Goal: Feedback & Contribution: Contribute content

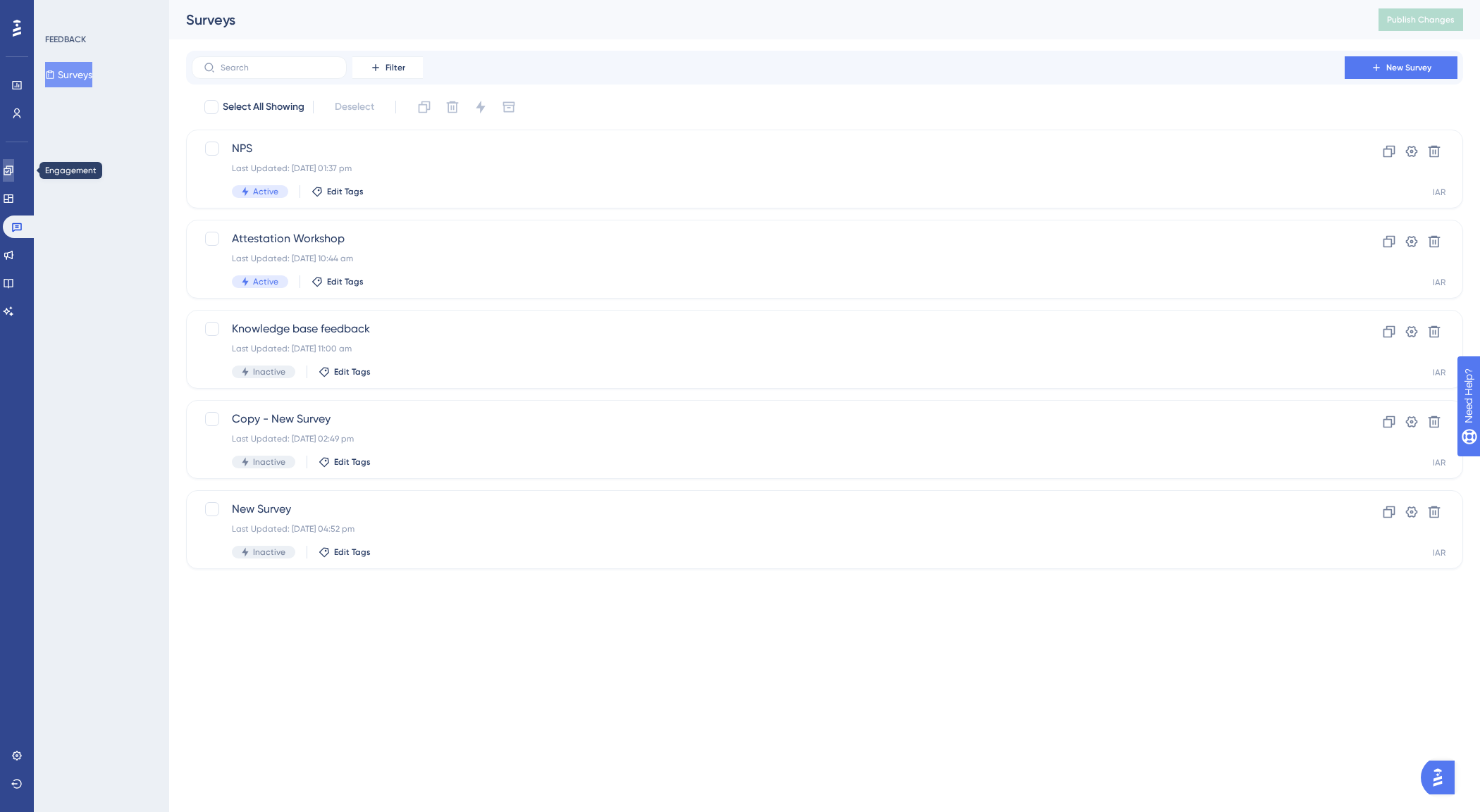
click at [12, 170] on icon at bounding box center [8, 170] width 9 height 9
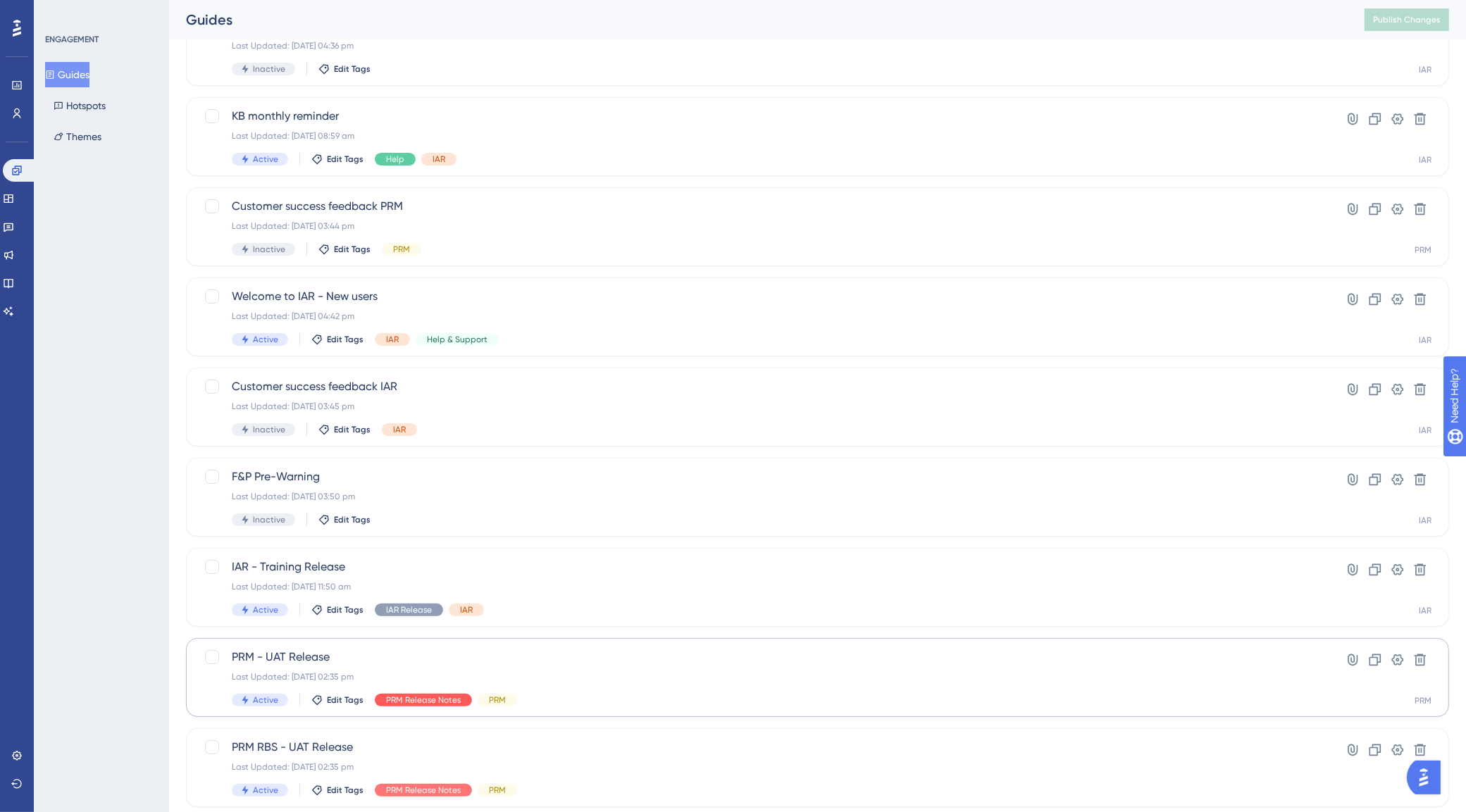
scroll to position [280, 0]
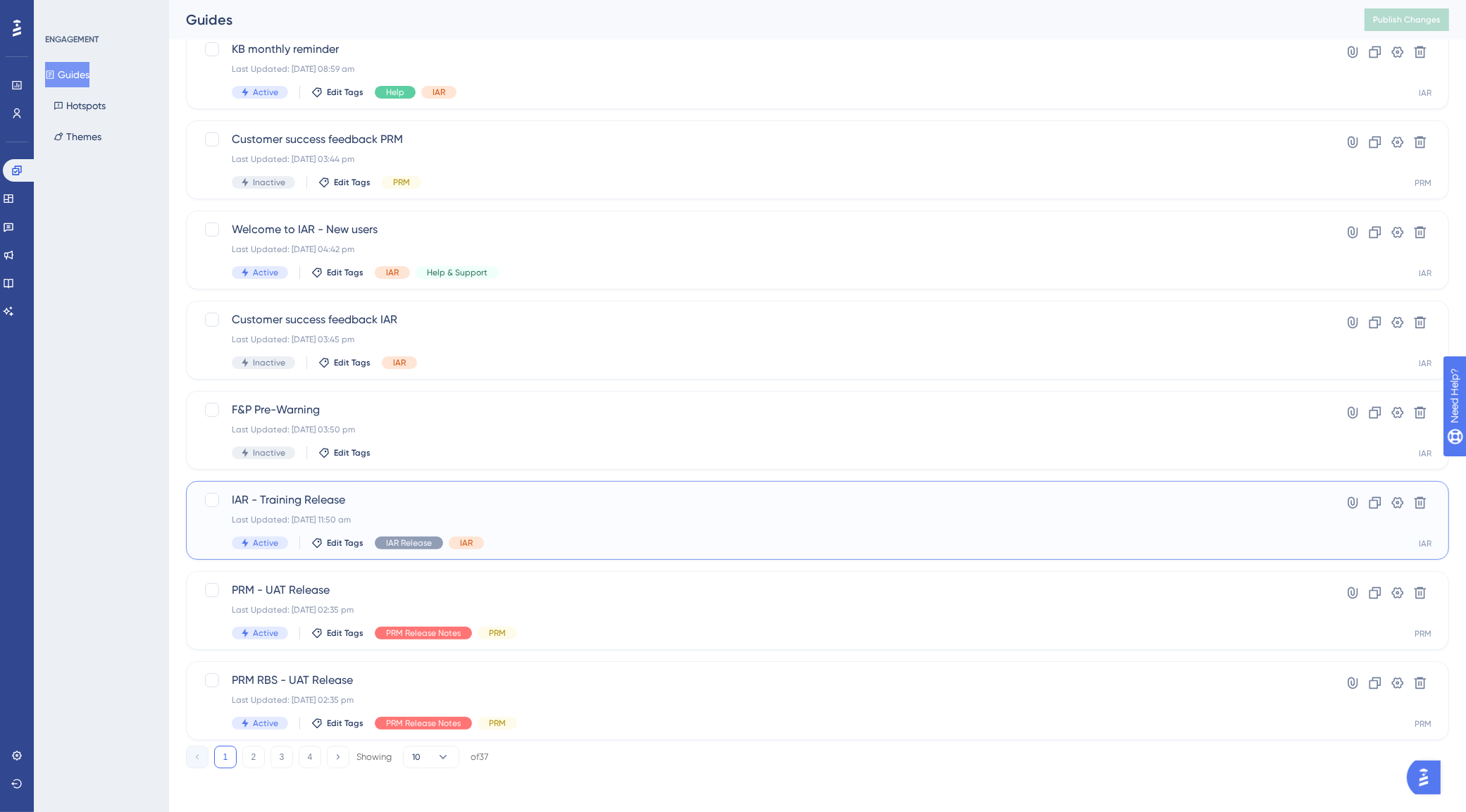
click at [519, 521] on div "Last Updated: [DATE] 11:50 am" at bounding box center [761, 519] width 1059 height 11
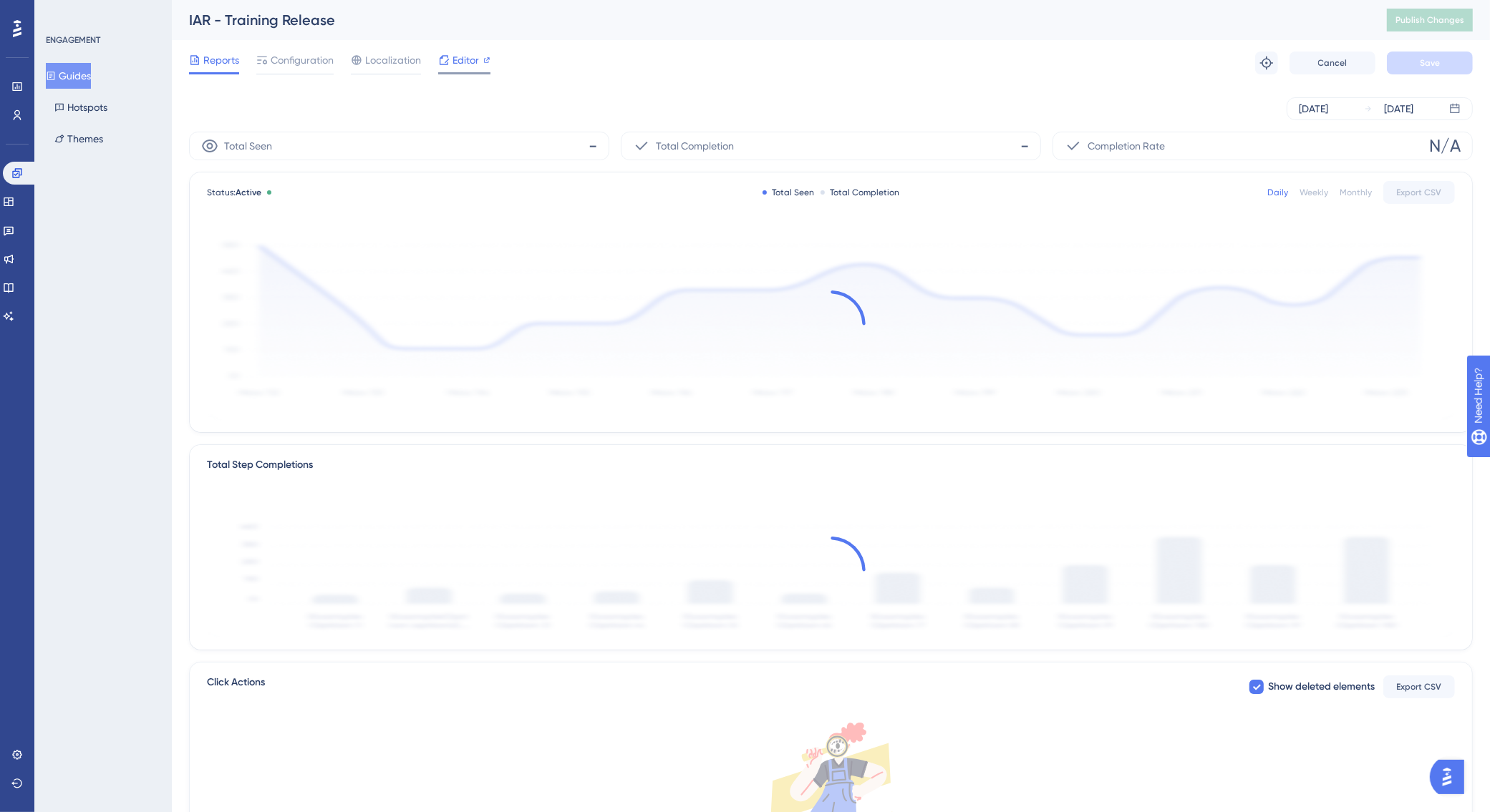
click at [473, 59] on span "Editor" at bounding box center [465, 60] width 27 height 17
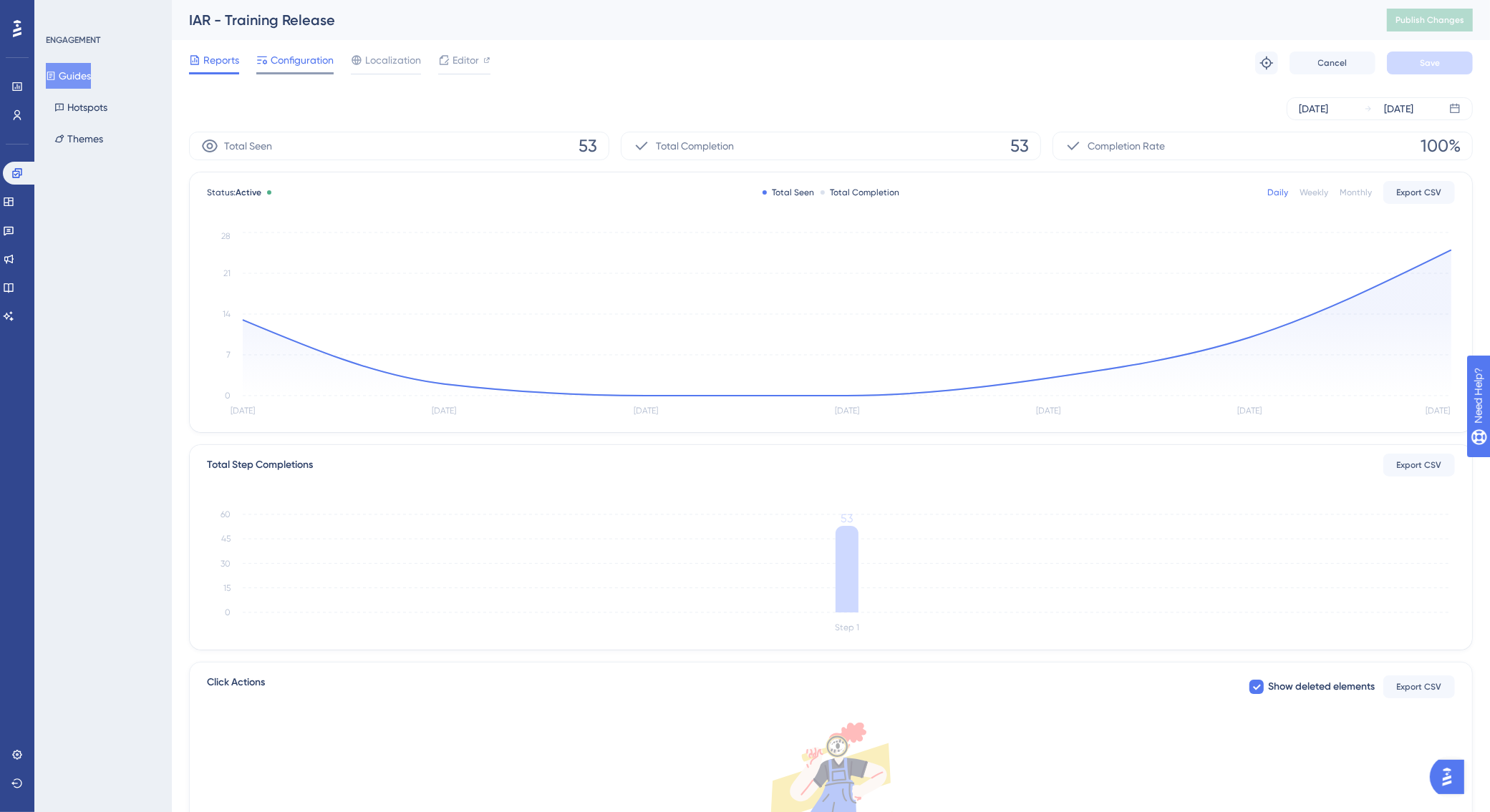
click at [310, 59] on span "Configuration" at bounding box center [302, 60] width 63 height 17
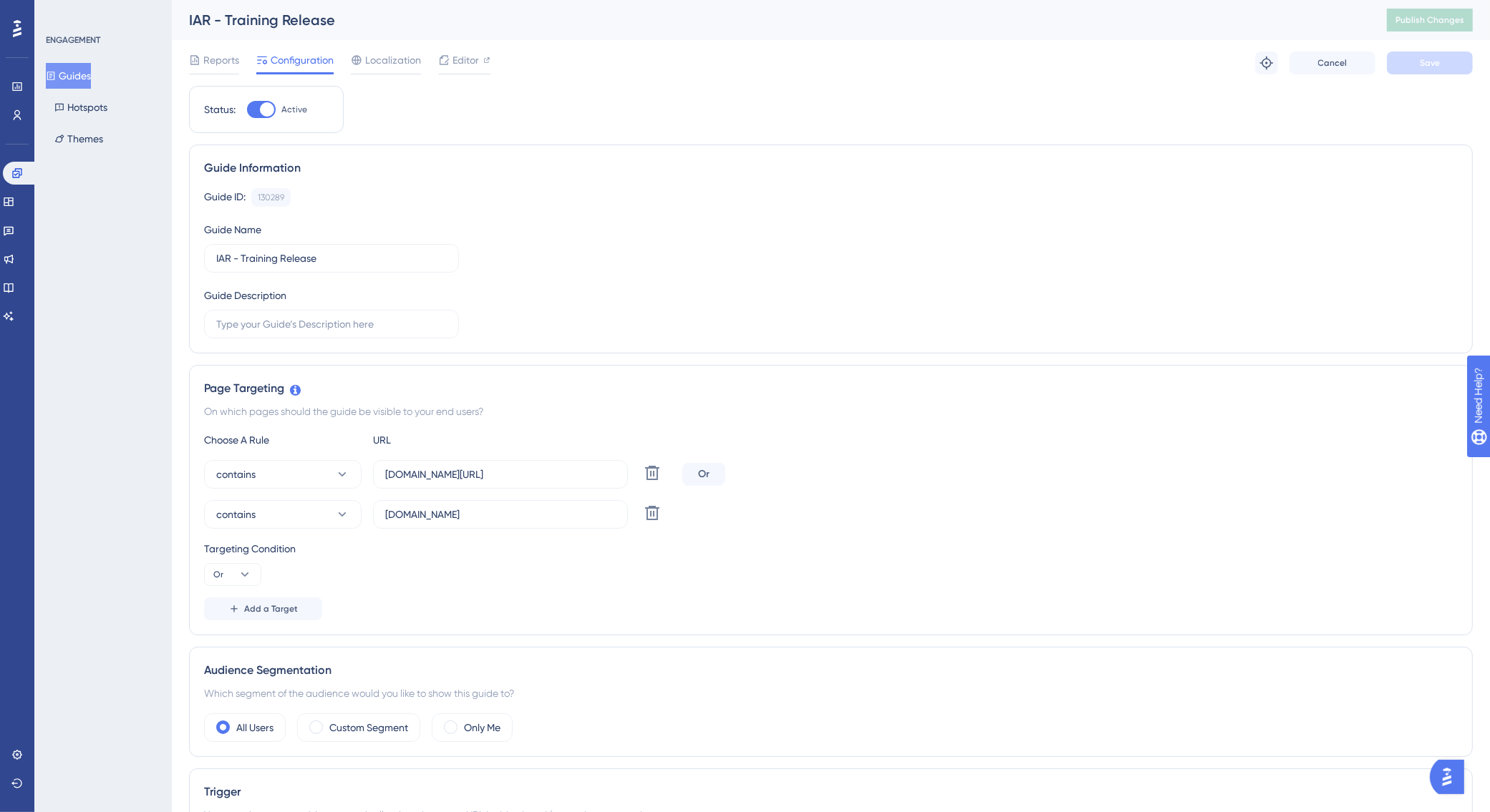
click at [569, 595] on div "Choose A Rule URL contains [DOMAIN_NAME][URL] Delete Or contains [DOMAIN_NAME] …" at bounding box center [831, 526] width 1254 height 189
click at [652, 276] on div "Guide ID: 130289 Copy Guide Name IAR - Training Release Guide Description" at bounding box center [831, 263] width 1254 height 150
click at [405, 52] on span "Localization" at bounding box center [393, 60] width 56 height 17
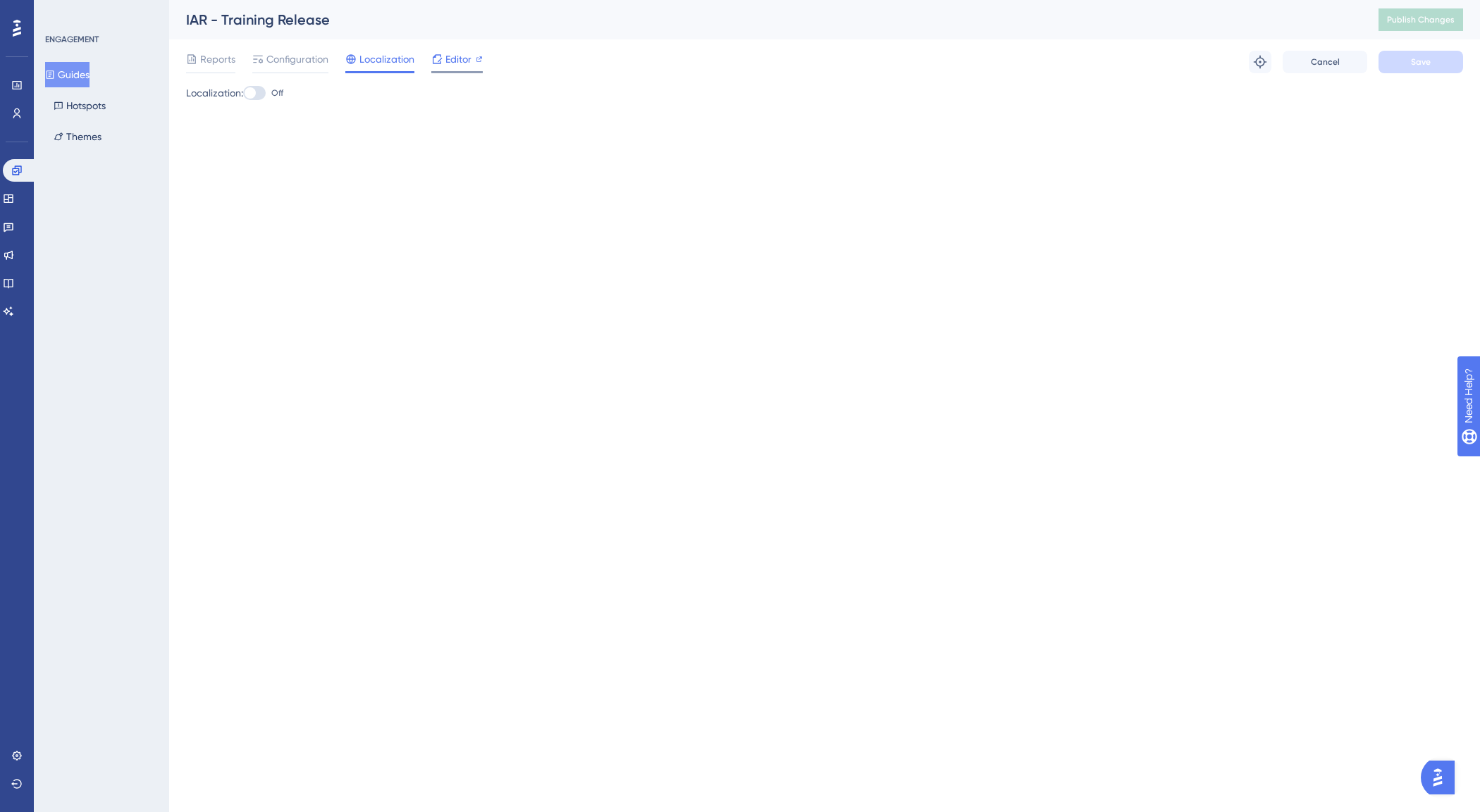
click at [456, 61] on span "Editor" at bounding box center [458, 59] width 26 height 17
click at [6, 283] on link at bounding box center [8, 283] width 11 height 23
click at [76, 141] on button "Articles" at bounding box center [69, 137] width 50 height 25
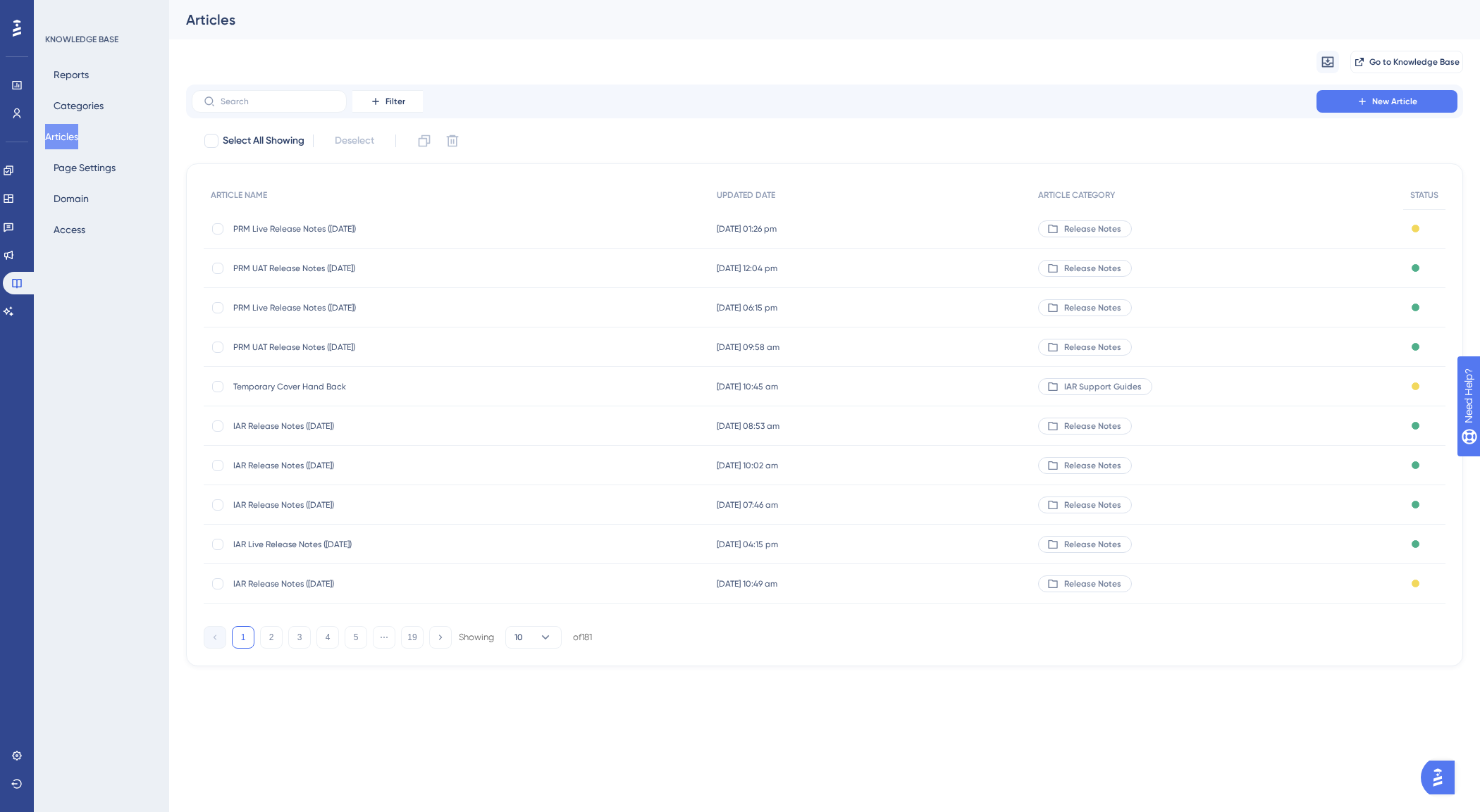
click at [297, 420] on span "IAR Release Notes ([DATE])" at bounding box center [346, 425] width 226 height 11
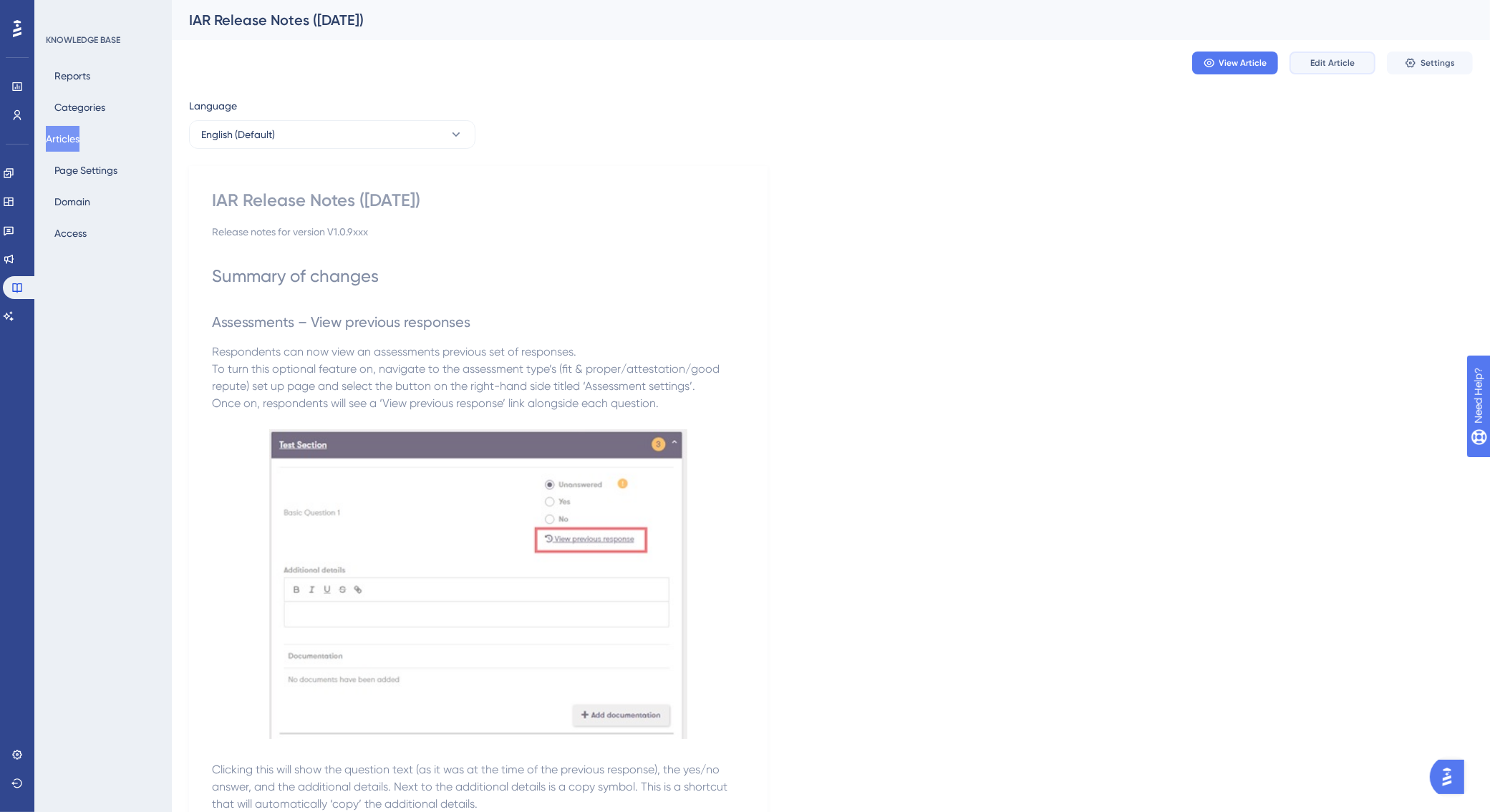
click at [1319, 62] on span "Edit Article" at bounding box center [1333, 63] width 45 height 11
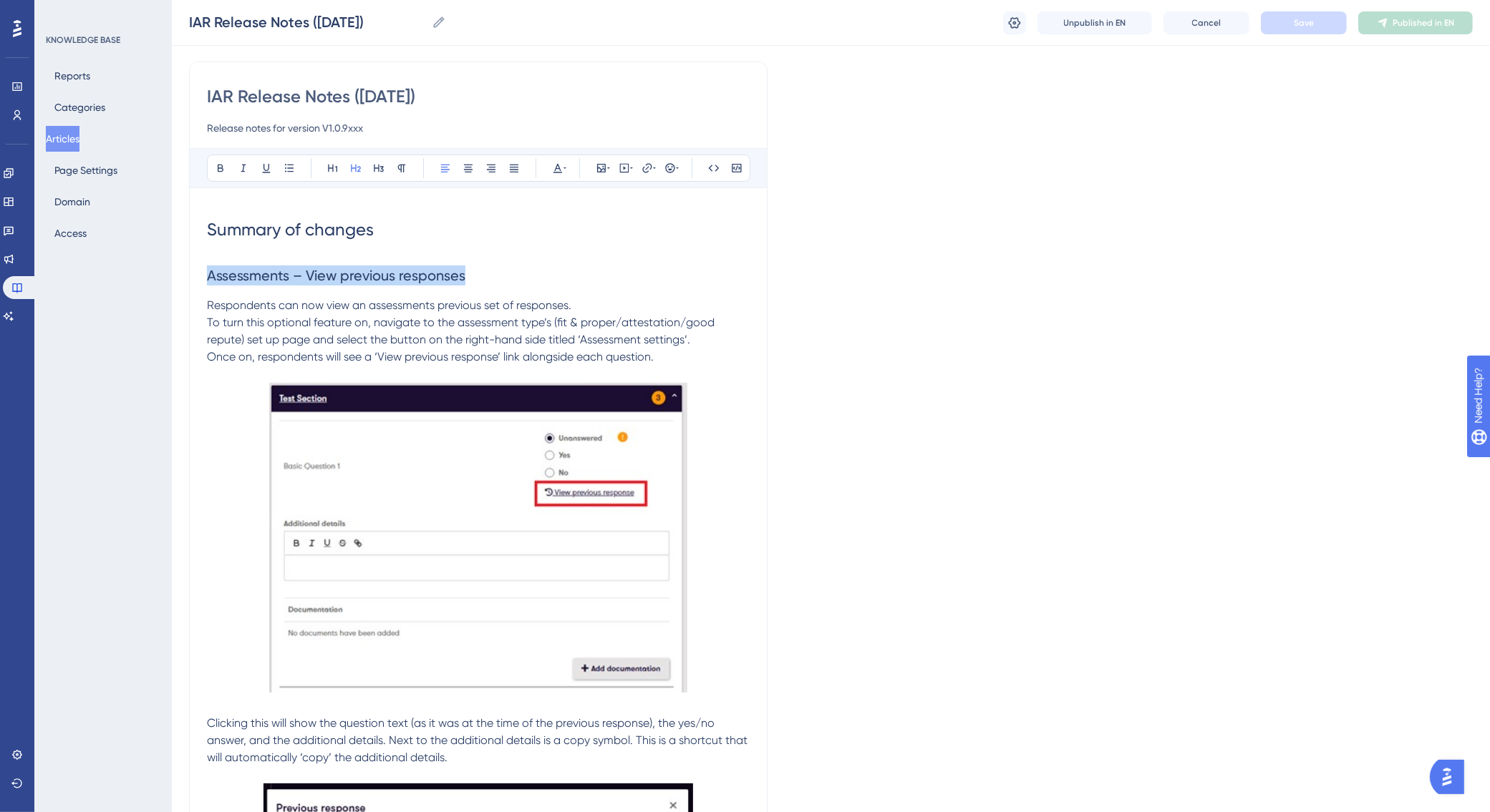
drag, startPoint x: 466, startPoint y: 269, endPoint x: 209, endPoint y: 273, distance: 257.0
click at [209, 273] on h2 "Assessments – View previous responses" at bounding box center [478, 276] width 543 height 43
copy span "Assessments – View previous responses"
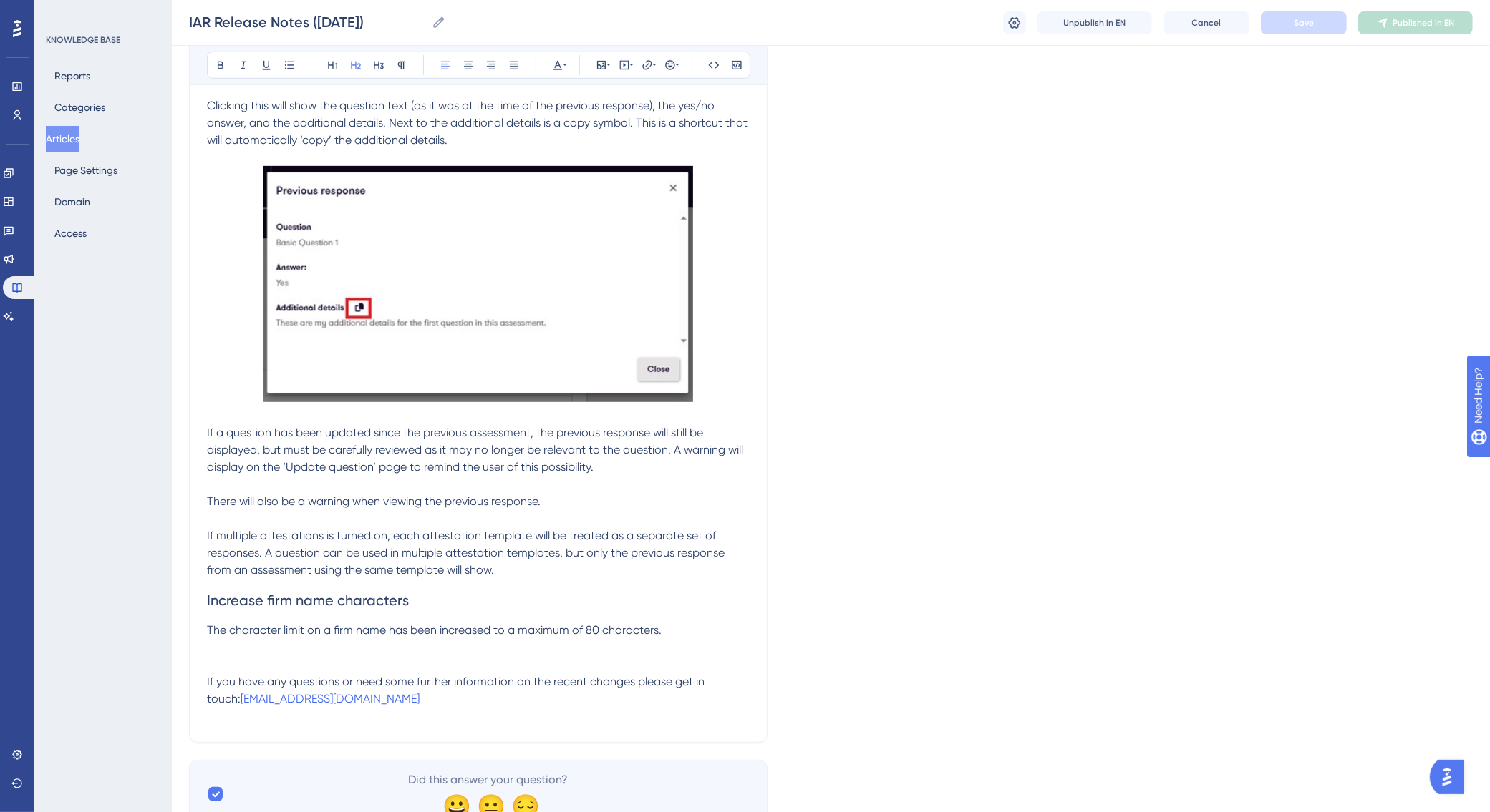
scroll to position [778, 0]
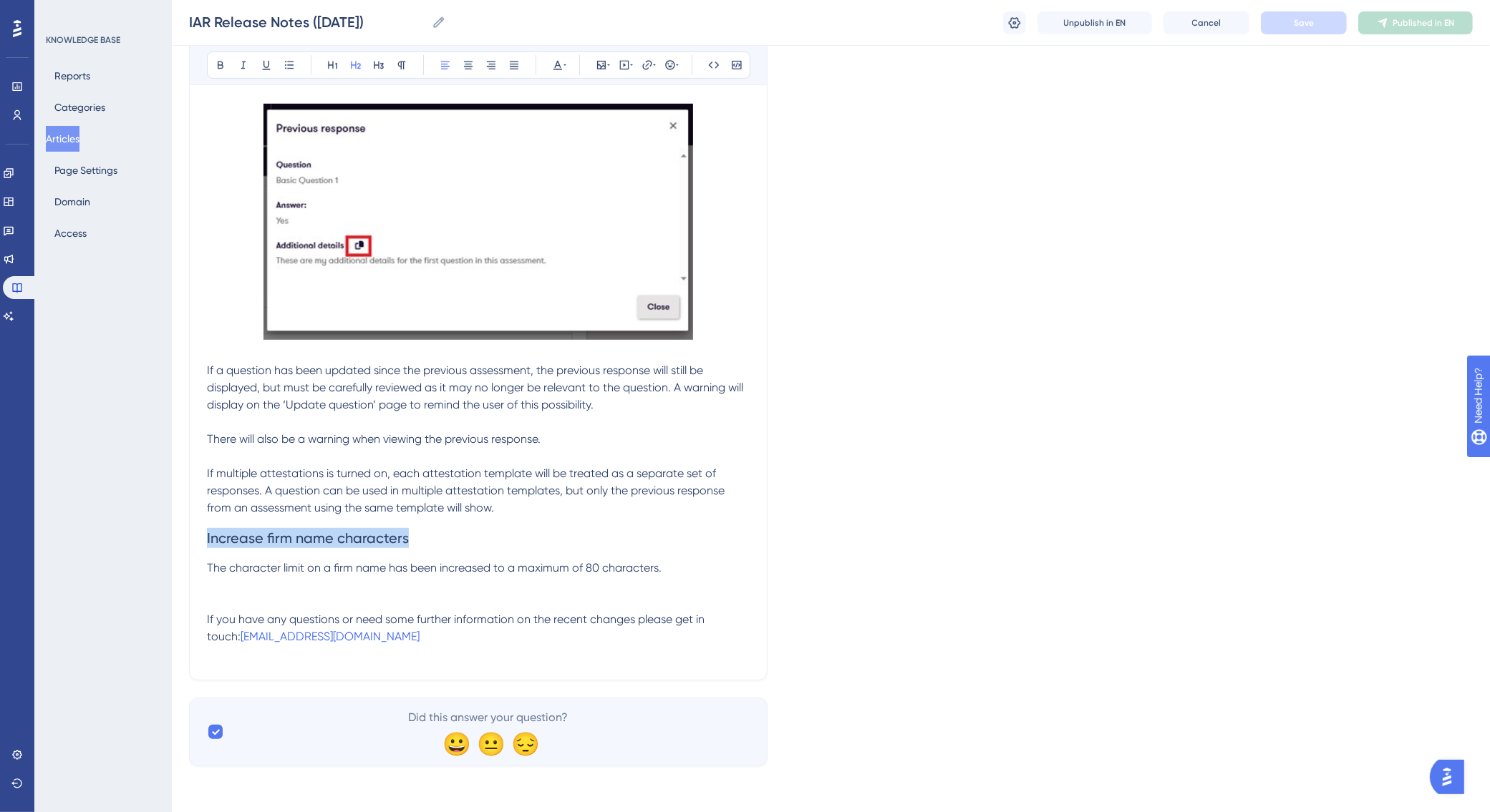
drag, startPoint x: 405, startPoint y: 545, endPoint x: 206, endPoint y: 545, distance: 199.0
click at [207, 545] on h2 "Increase firm name characters" at bounding box center [478, 538] width 543 height 43
copy span "Increase firm name characters"
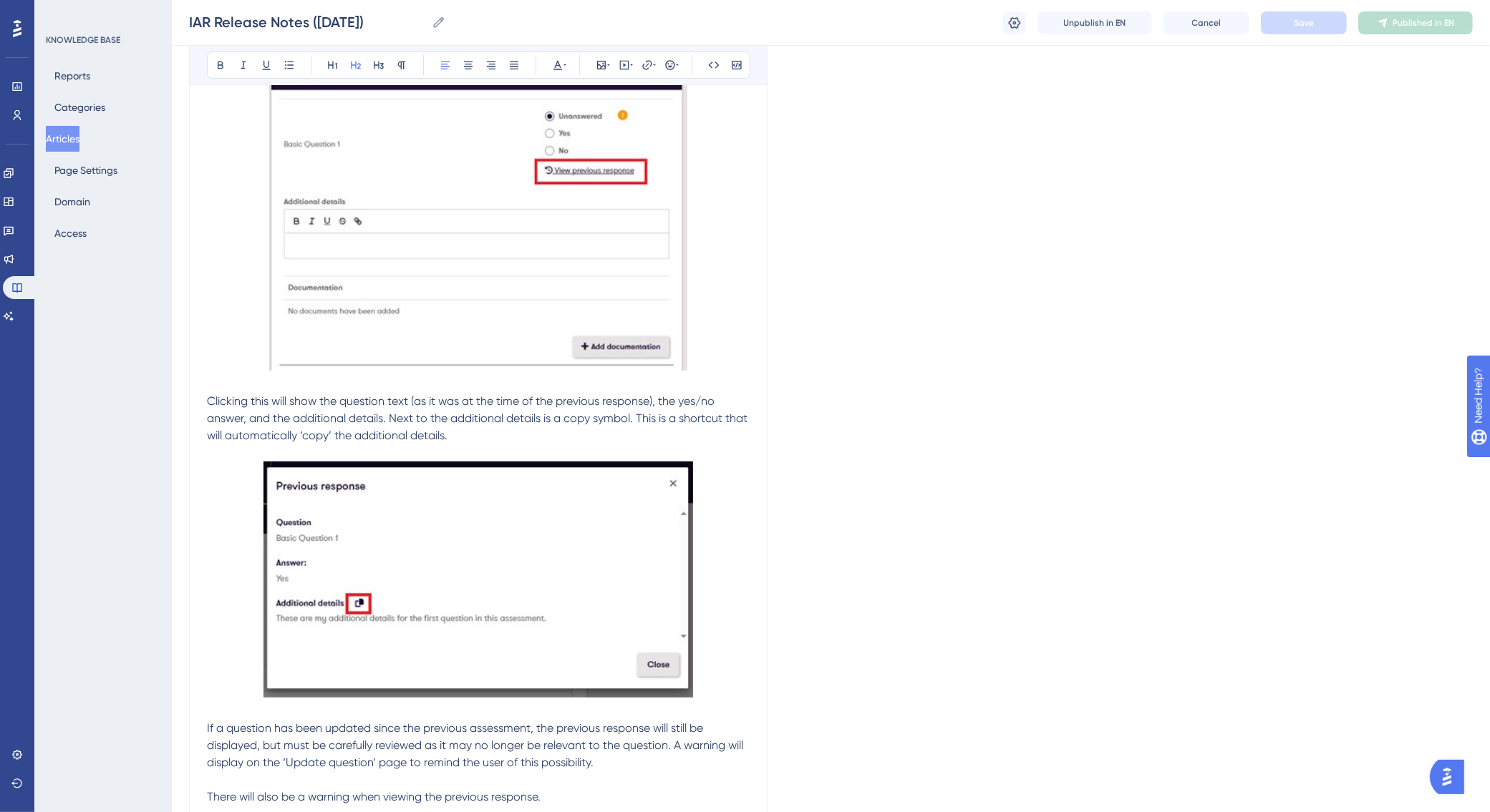
scroll to position [0, 0]
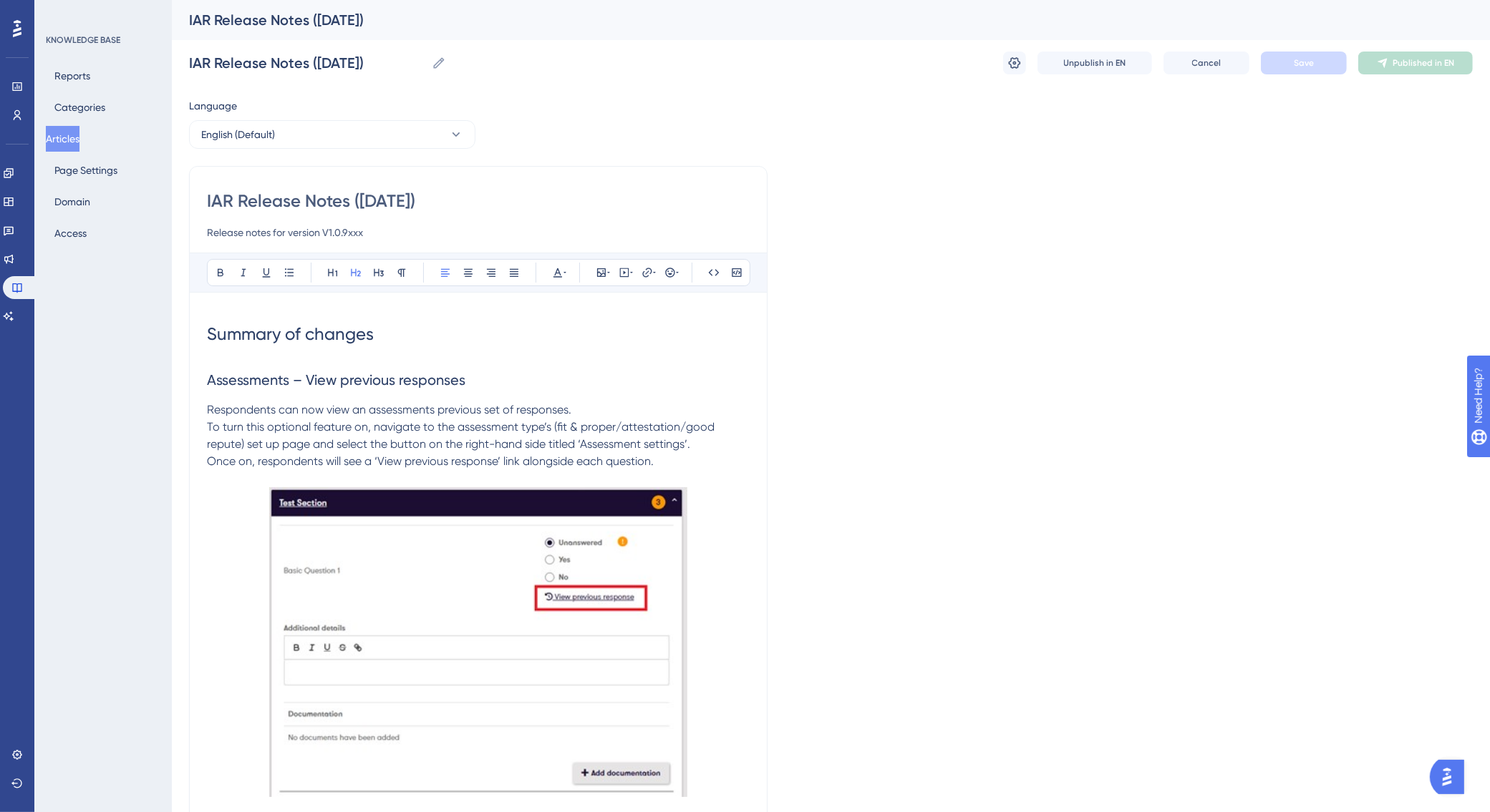
click at [692, 448] on p "To turn this optional feature on, navigate to the assessment type’s (fit & prop…" at bounding box center [478, 436] width 543 height 34
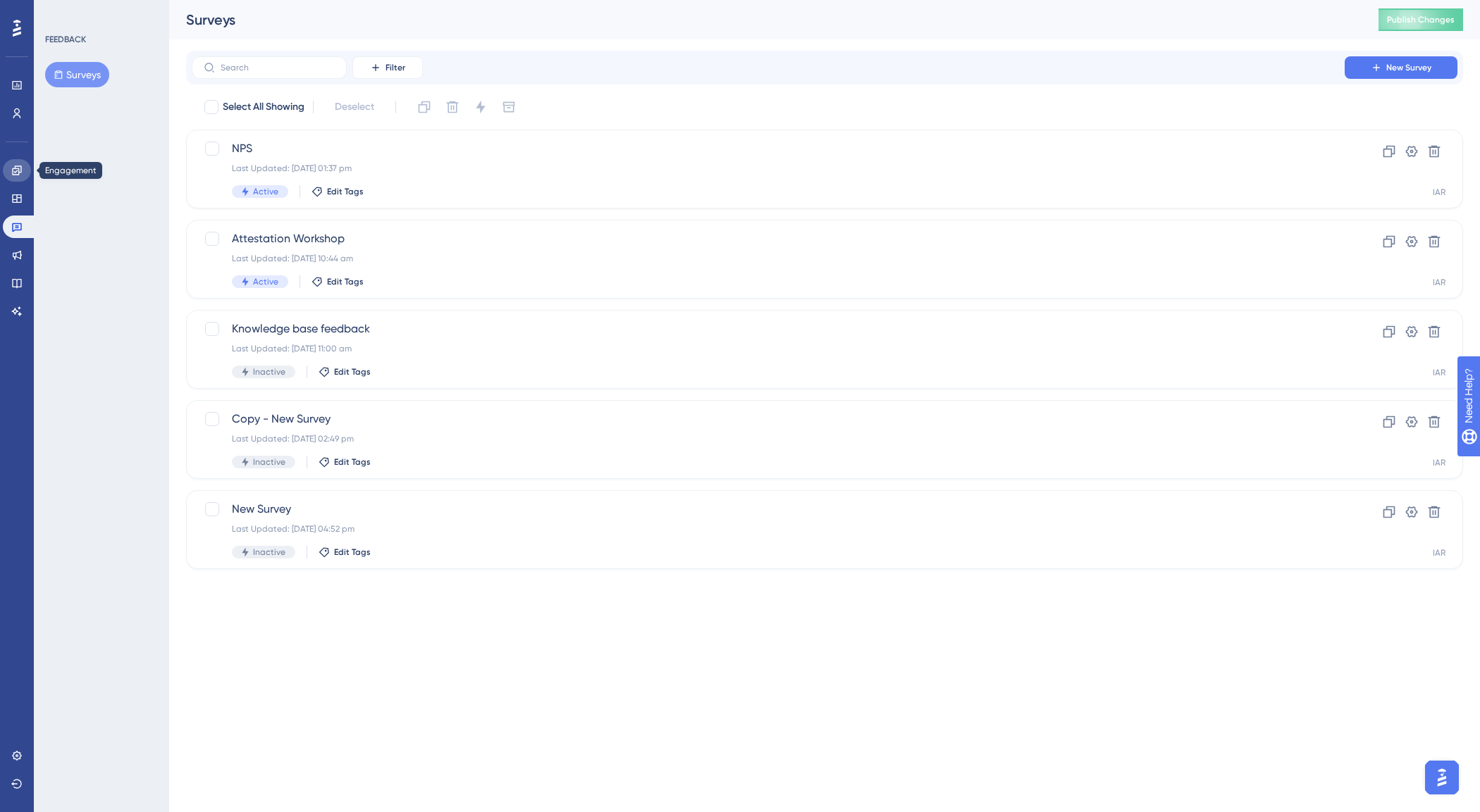
click at [9, 171] on link at bounding box center [16, 170] width 28 height 23
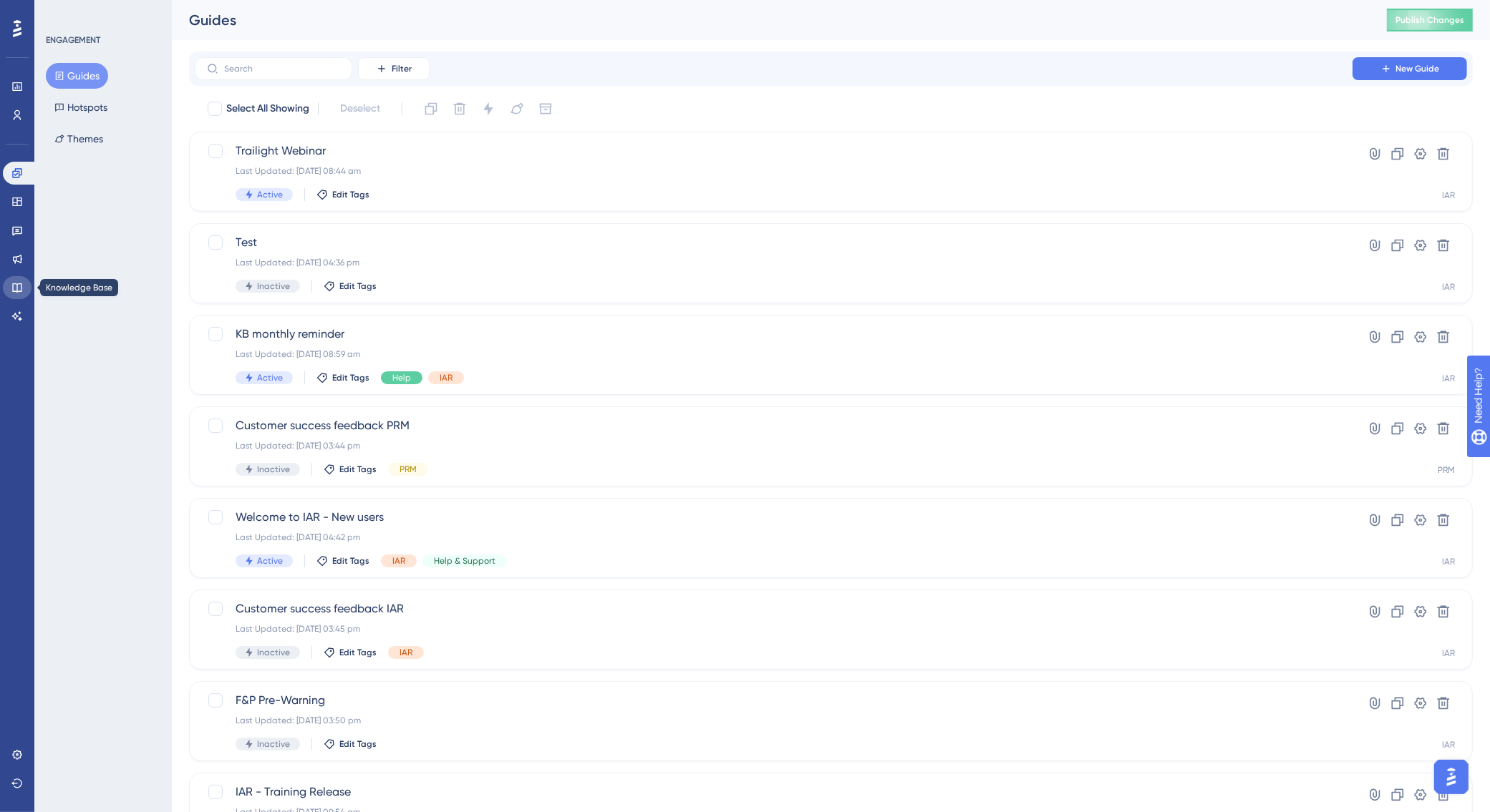
click at [15, 289] on icon at bounding box center [16, 287] width 11 height 11
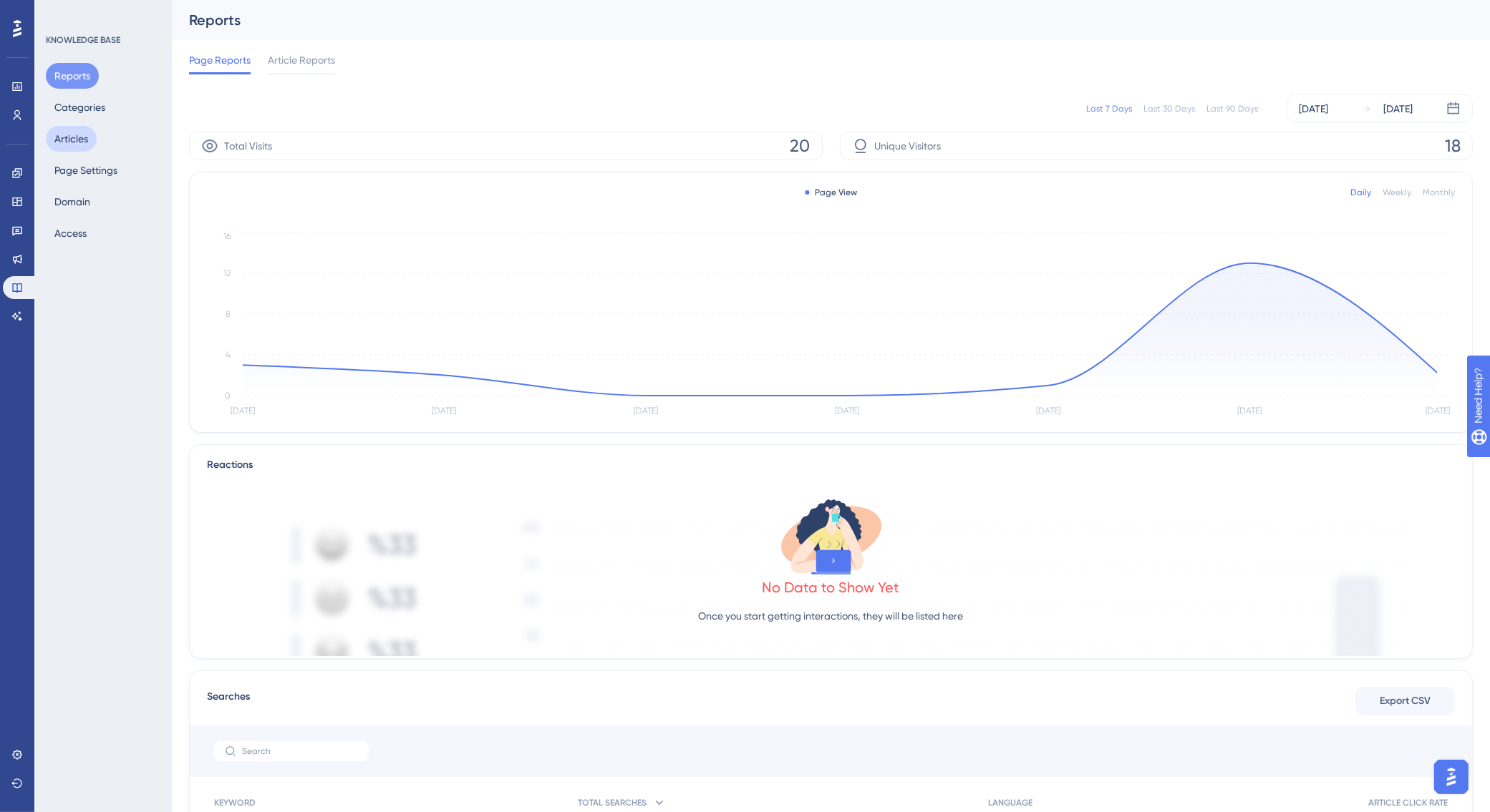
click at [72, 129] on button "Articles" at bounding box center [71, 139] width 51 height 26
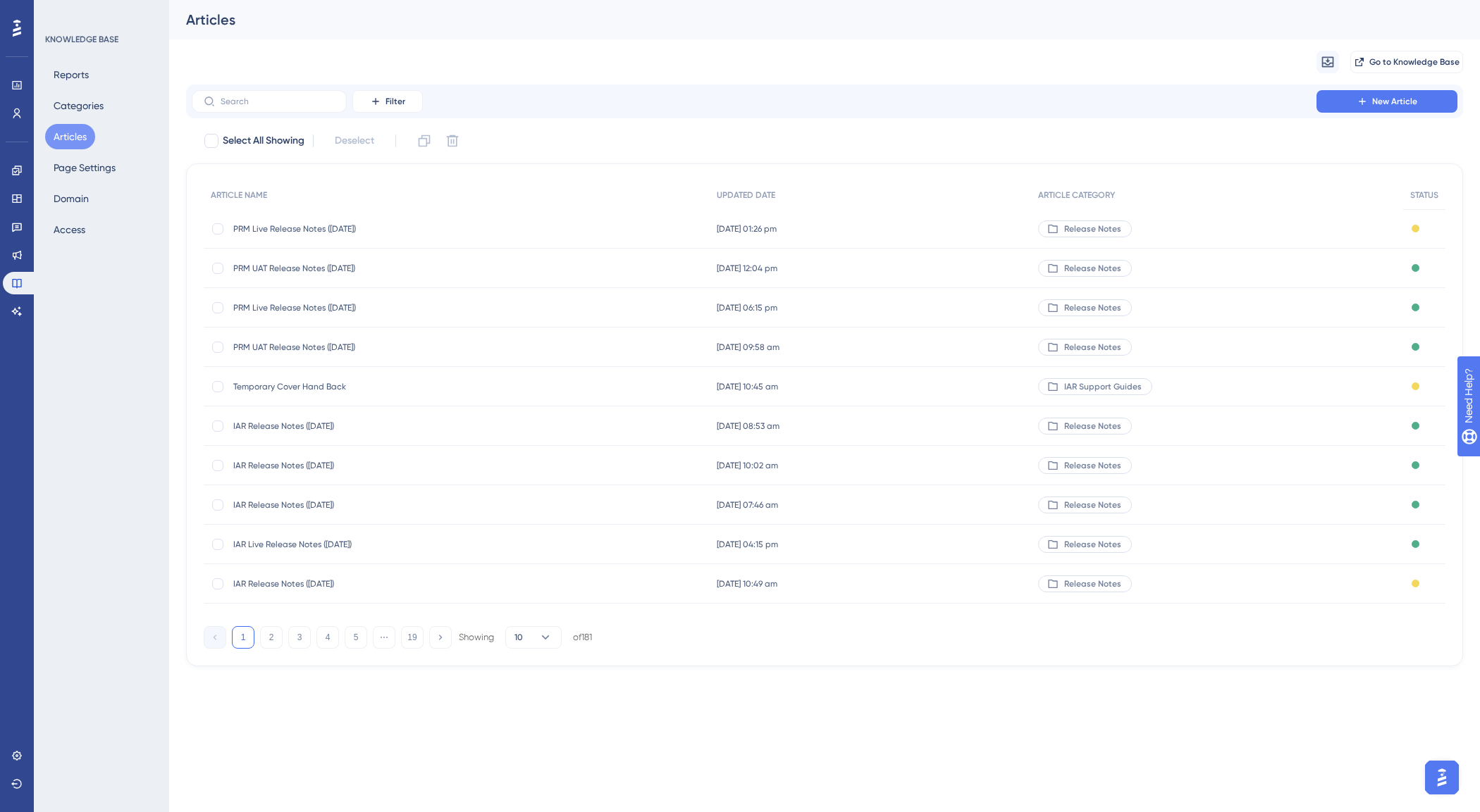
click at [333, 420] on span "IAR Release Notes ([DATE])" at bounding box center [346, 425] width 226 height 11
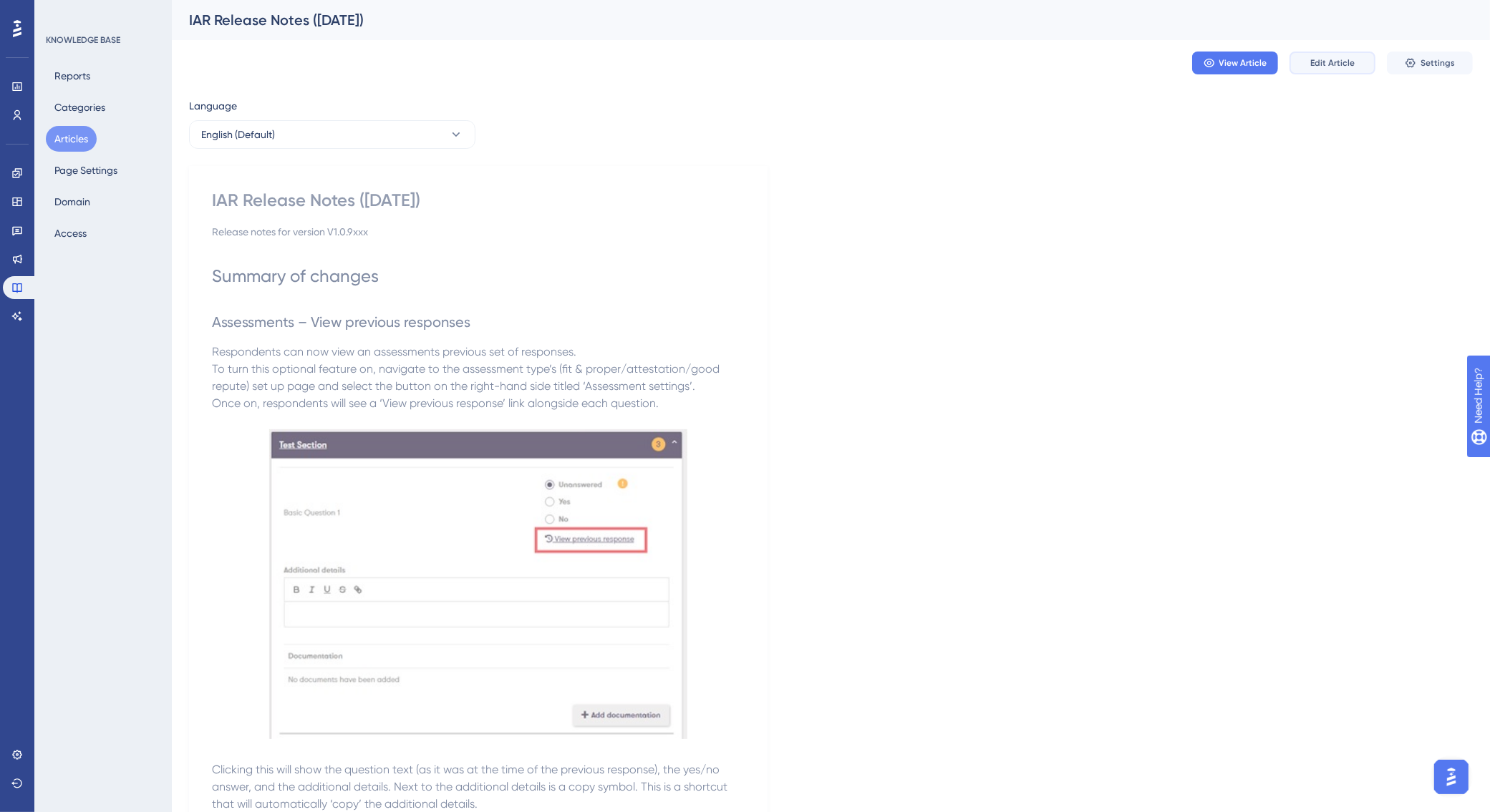
click at [1340, 62] on span "Edit Article" at bounding box center [1333, 63] width 45 height 11
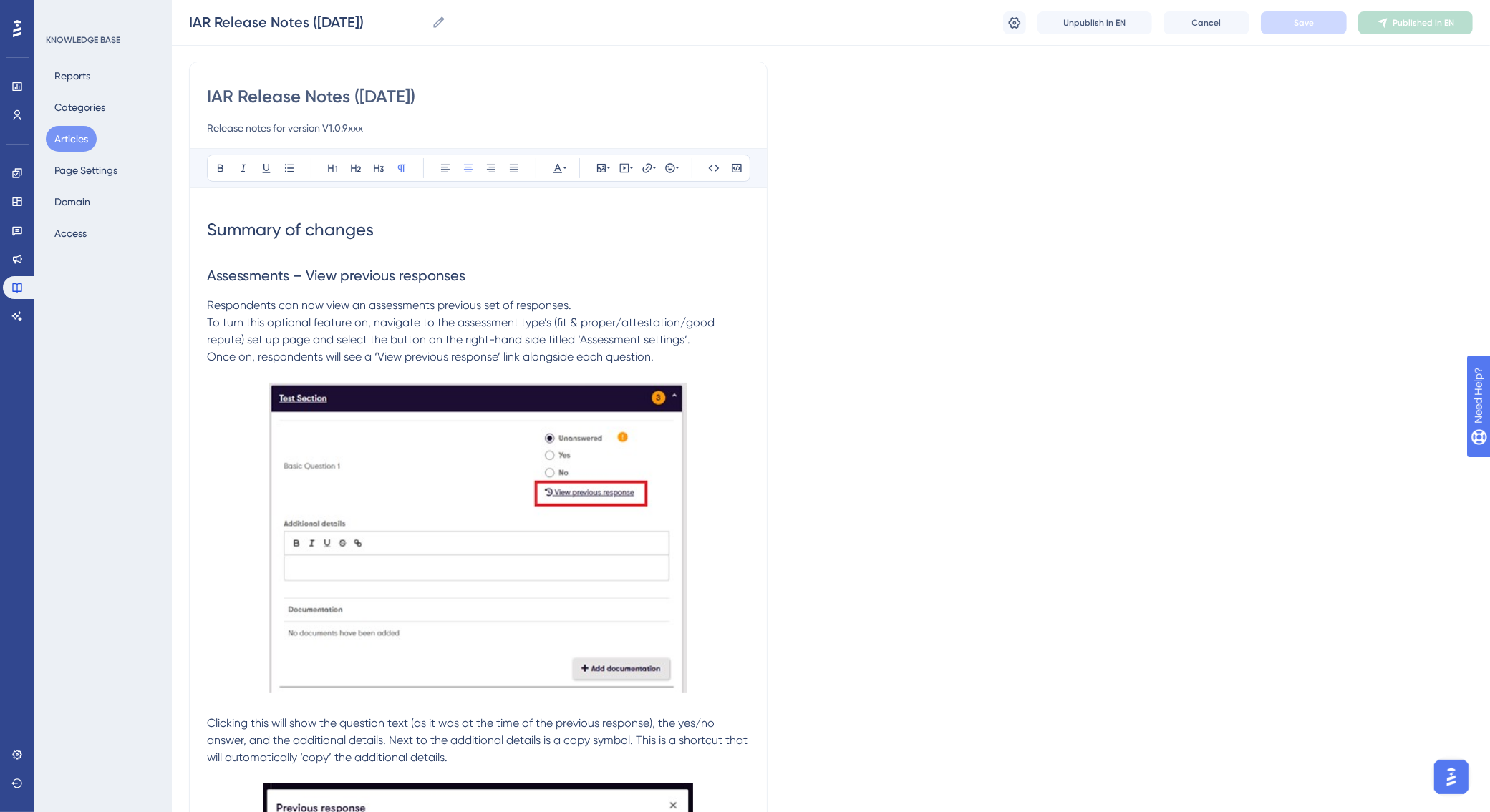
click at [702, 341] on p "To turn this optional feature on, navigate to the assessment type’s (fit & prop…" at bounding box center [478, 332] width 543 height 34
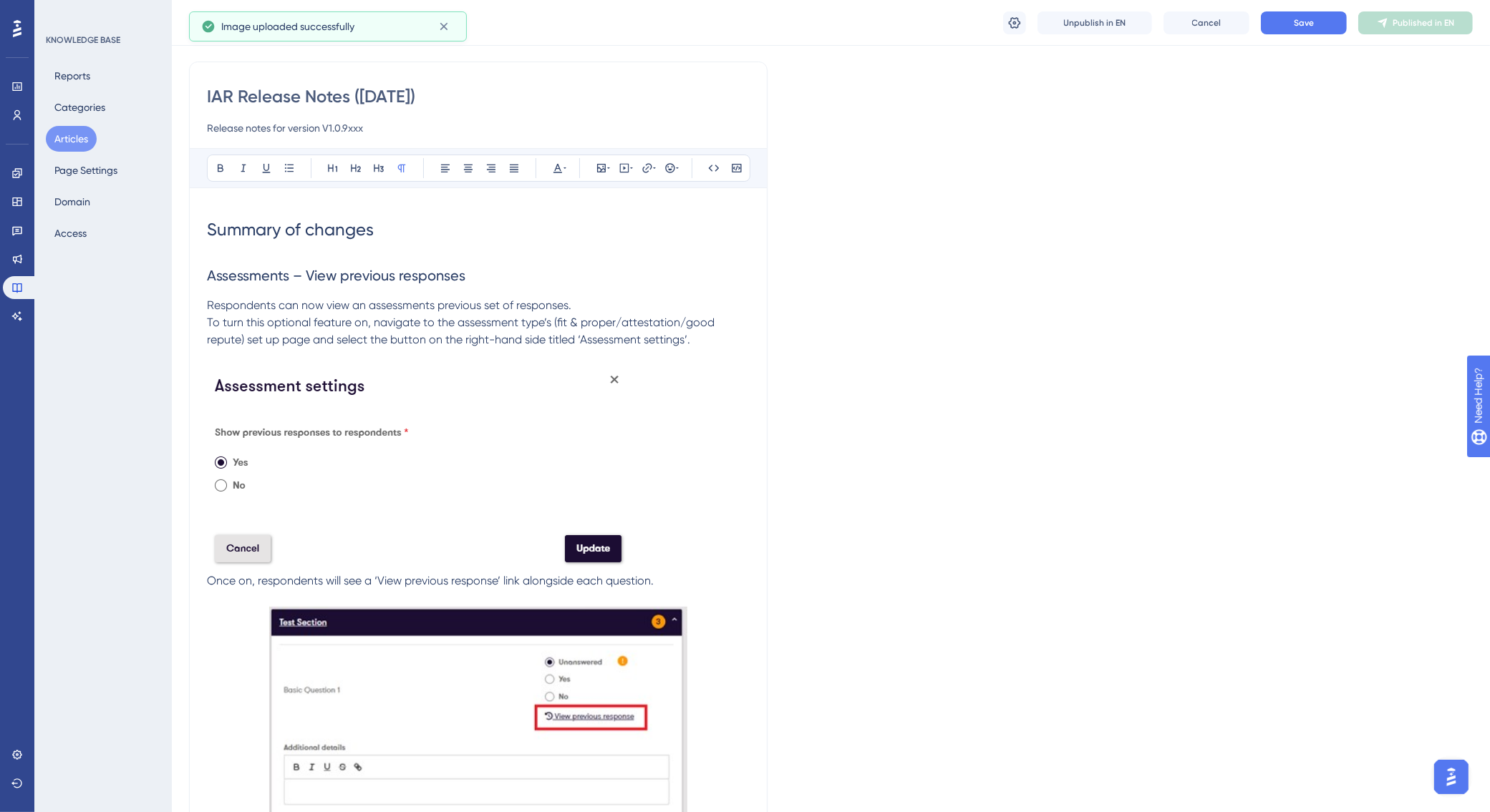
click at [504, 469] on img at bounding box center [418, 467] width 421 height 202
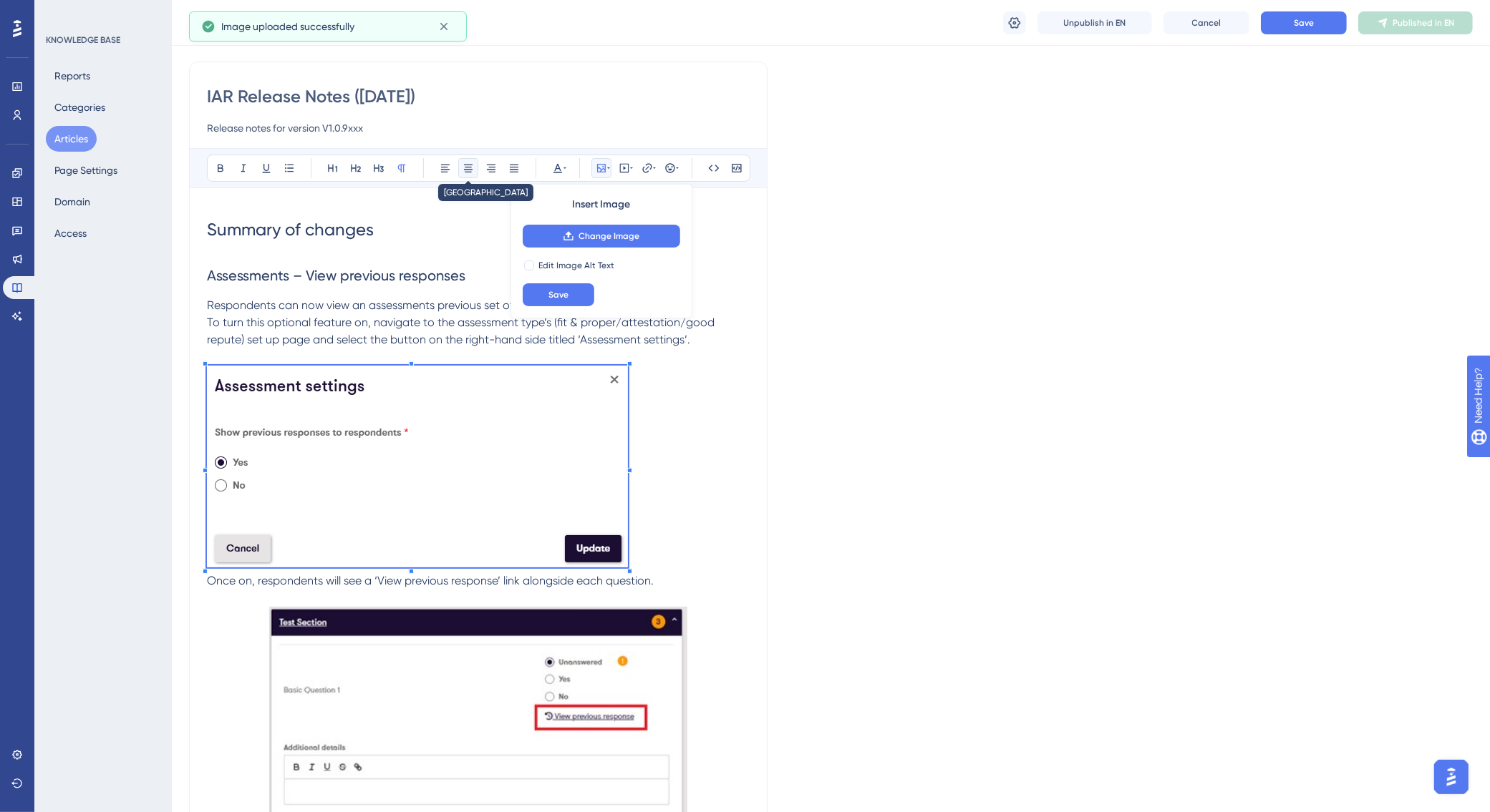
click at [469, 170] on icon at bounding box center [468, 168] width 11 height 11
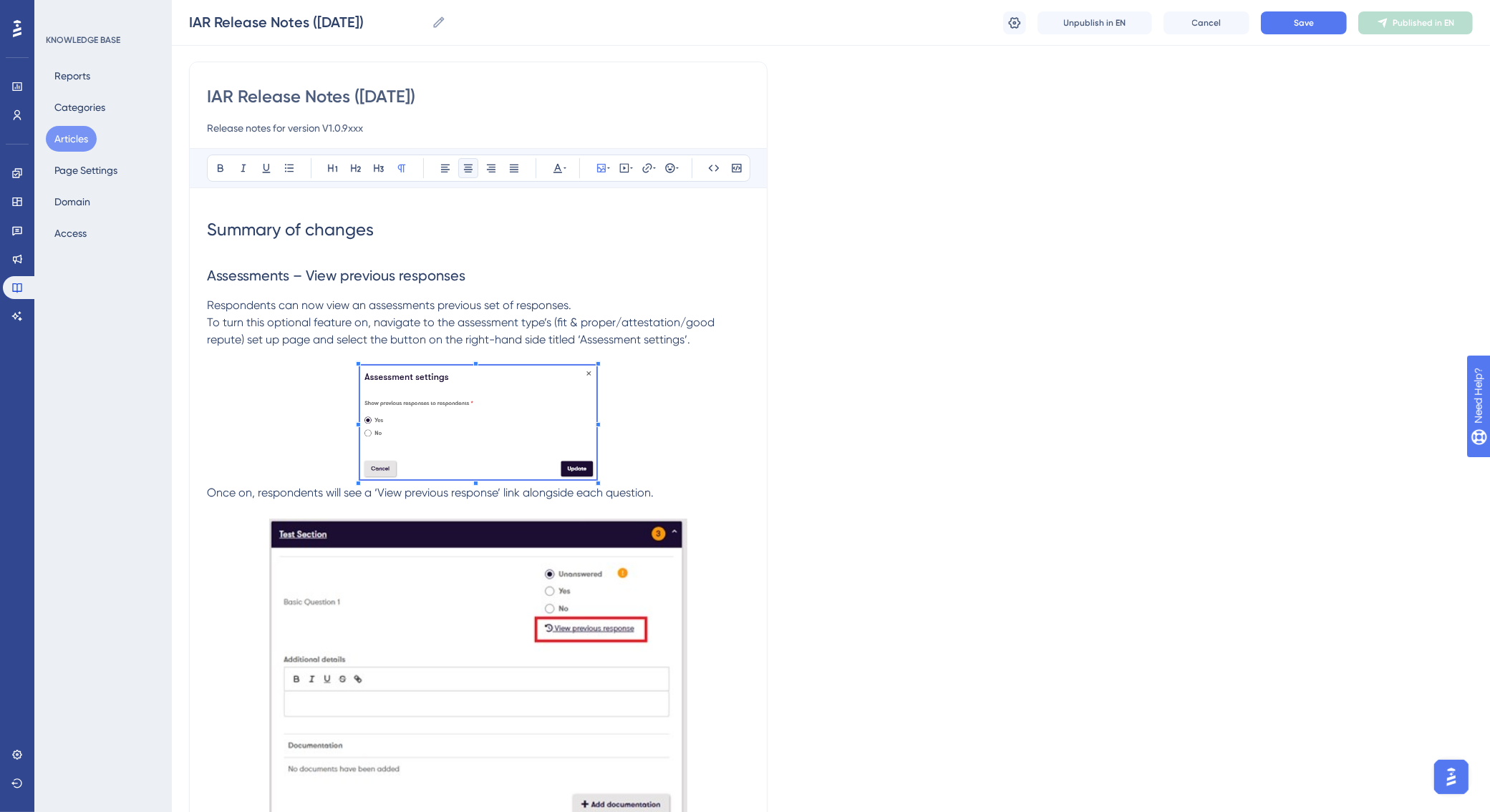
click at [446, 440] on span at bounding box center [479, 425] width 237 height 119
click at [620, 473] on p at bounding box center [478, 425] width 543 height 119
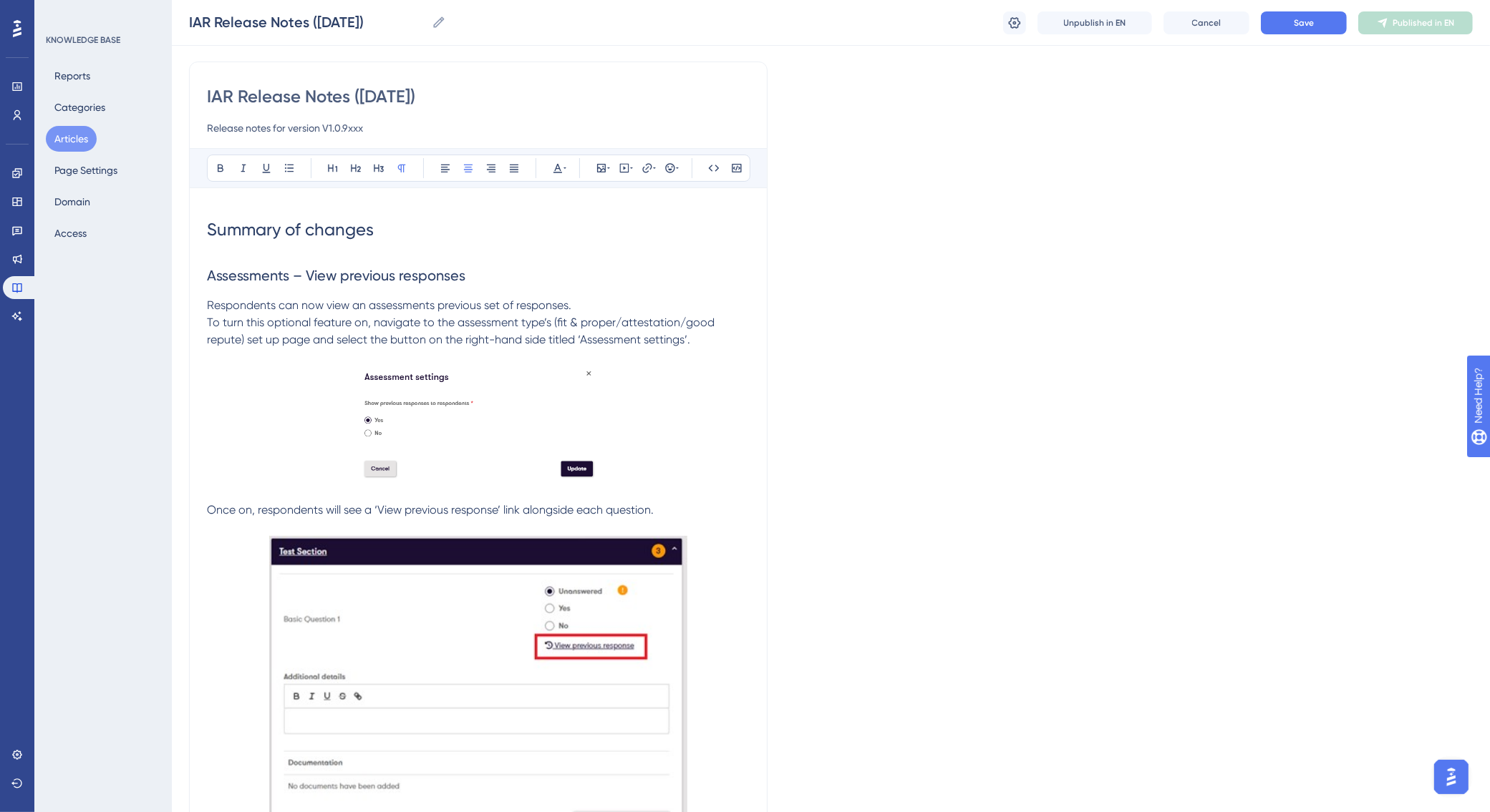
click at [702, 335] on p "To turn this optional feature on, navigate to the assessment type’s (fit & prop…" at bounding box center [478, 332] width 543 height 34
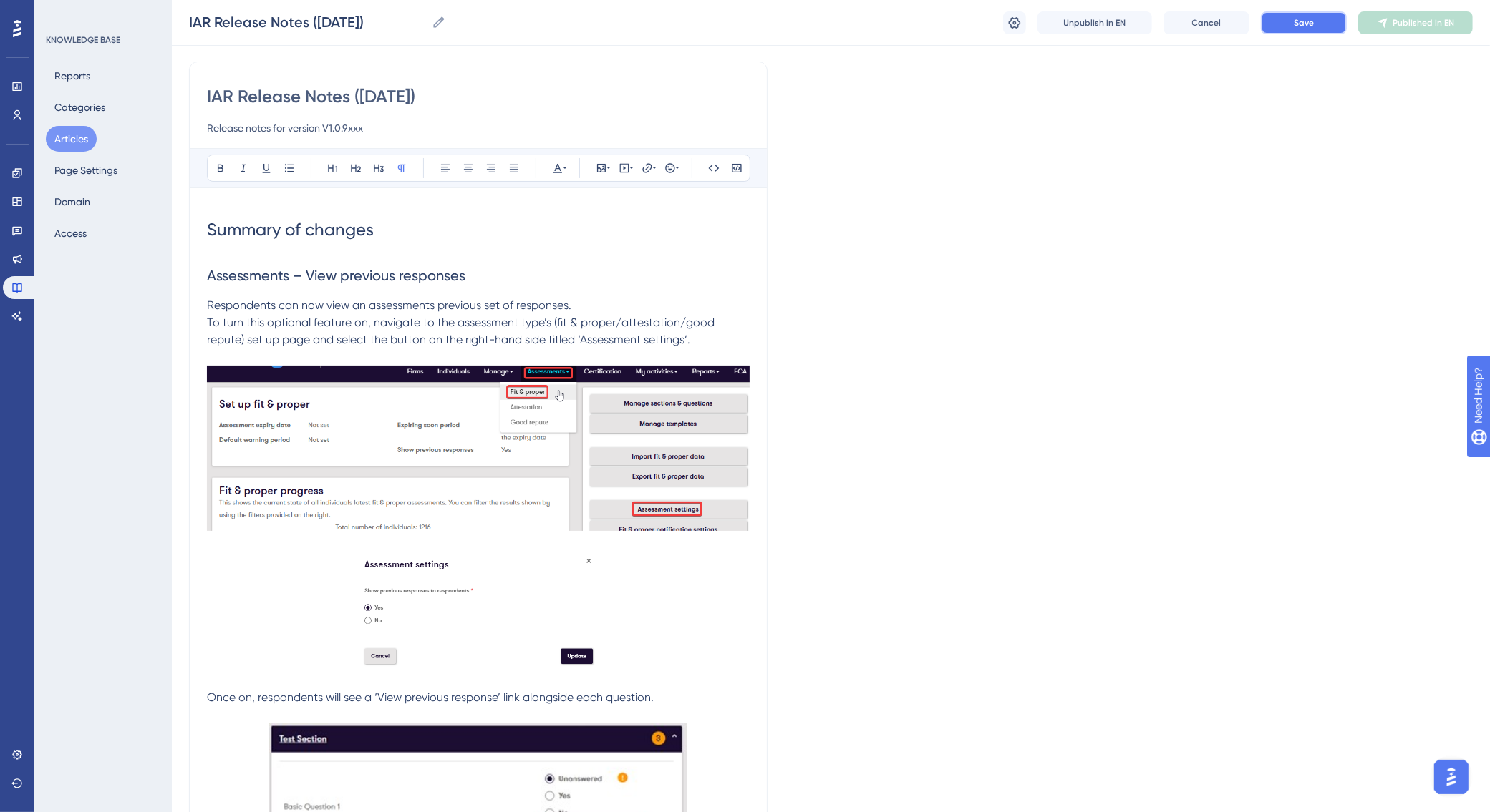
click at [1294, 27] on span "Save" at bounding box center [1303, 22] width 20 height 11
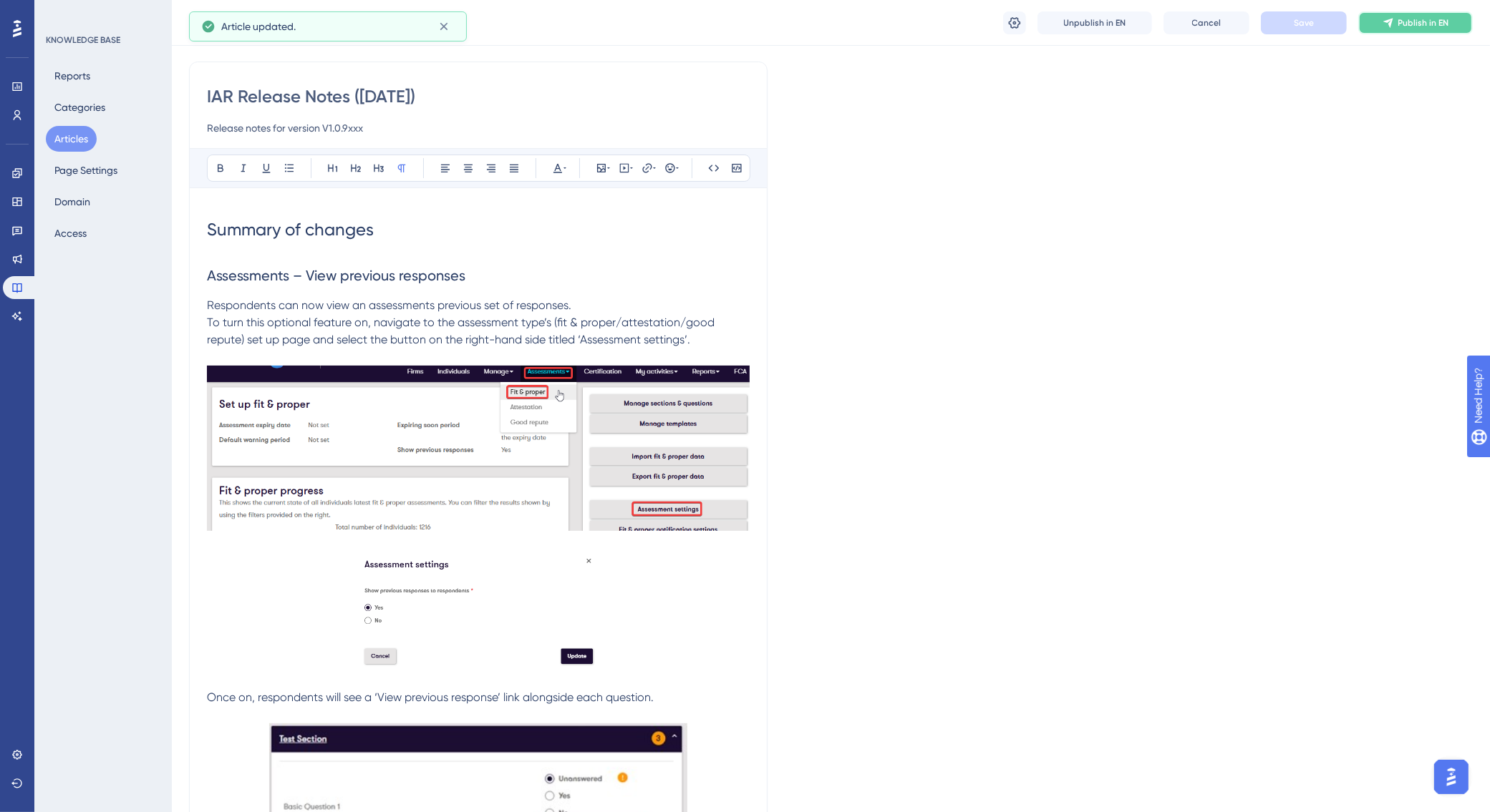
click at [1419, 22] on span "Publish in EN" at bounding box center [1424, 22] width 51 height 11
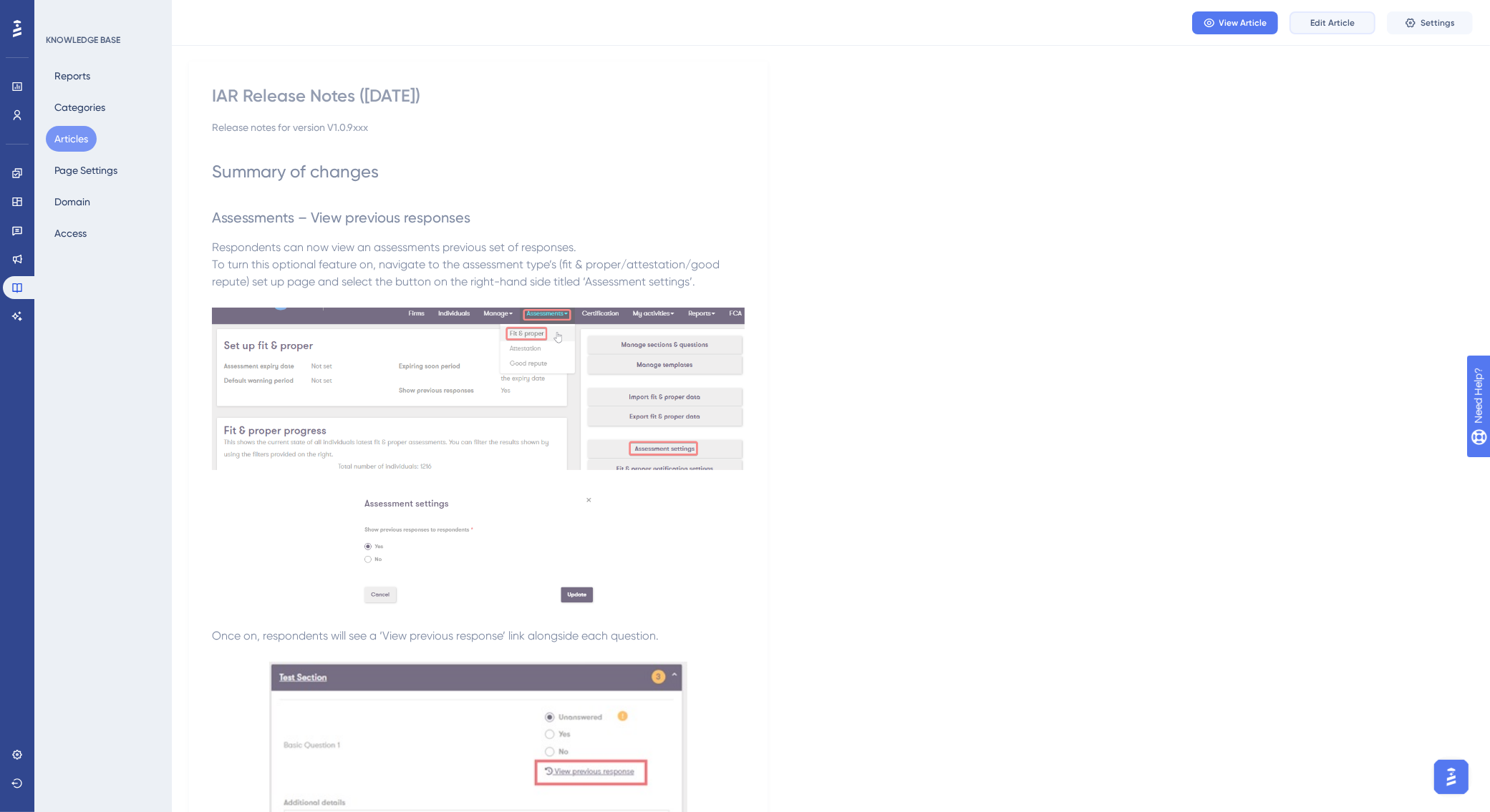
click at [1325, 21] on span "Edit Article" at bounding box center [1333, 22] width 45 height 11
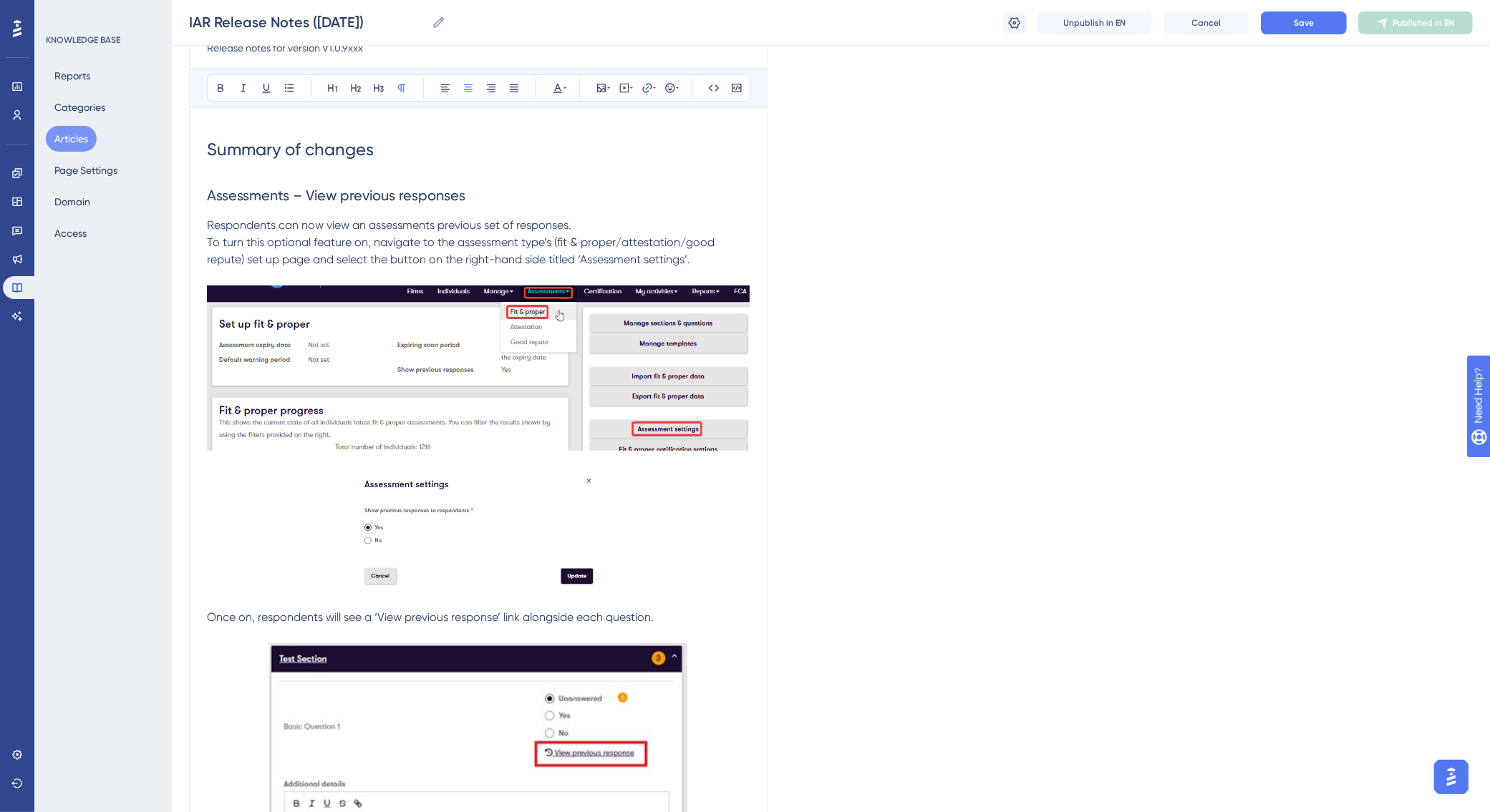
click at [374, 52] on input "Release notes for version V1.0.9xxx" at bounding box center [478, 48] width 543 height 17
type input "Release notes for version V1.0.9383"
click at [1282, 22] on button "Save" at bounding box center [1304, 22] width 86 height 23
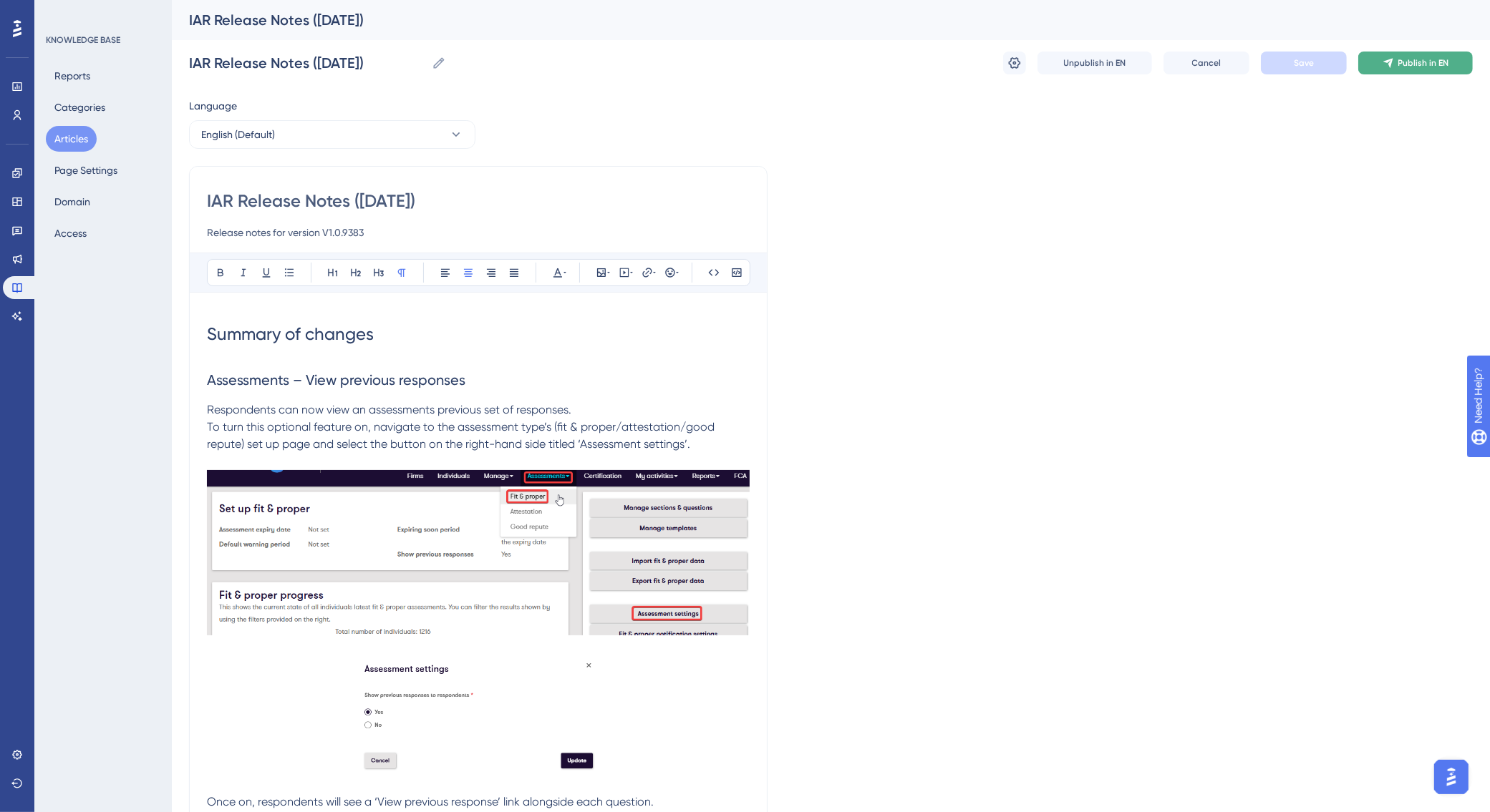
click at [1401, 66] on span "Publish in EN" at bounding box center [1424, 63] width 51 height 11
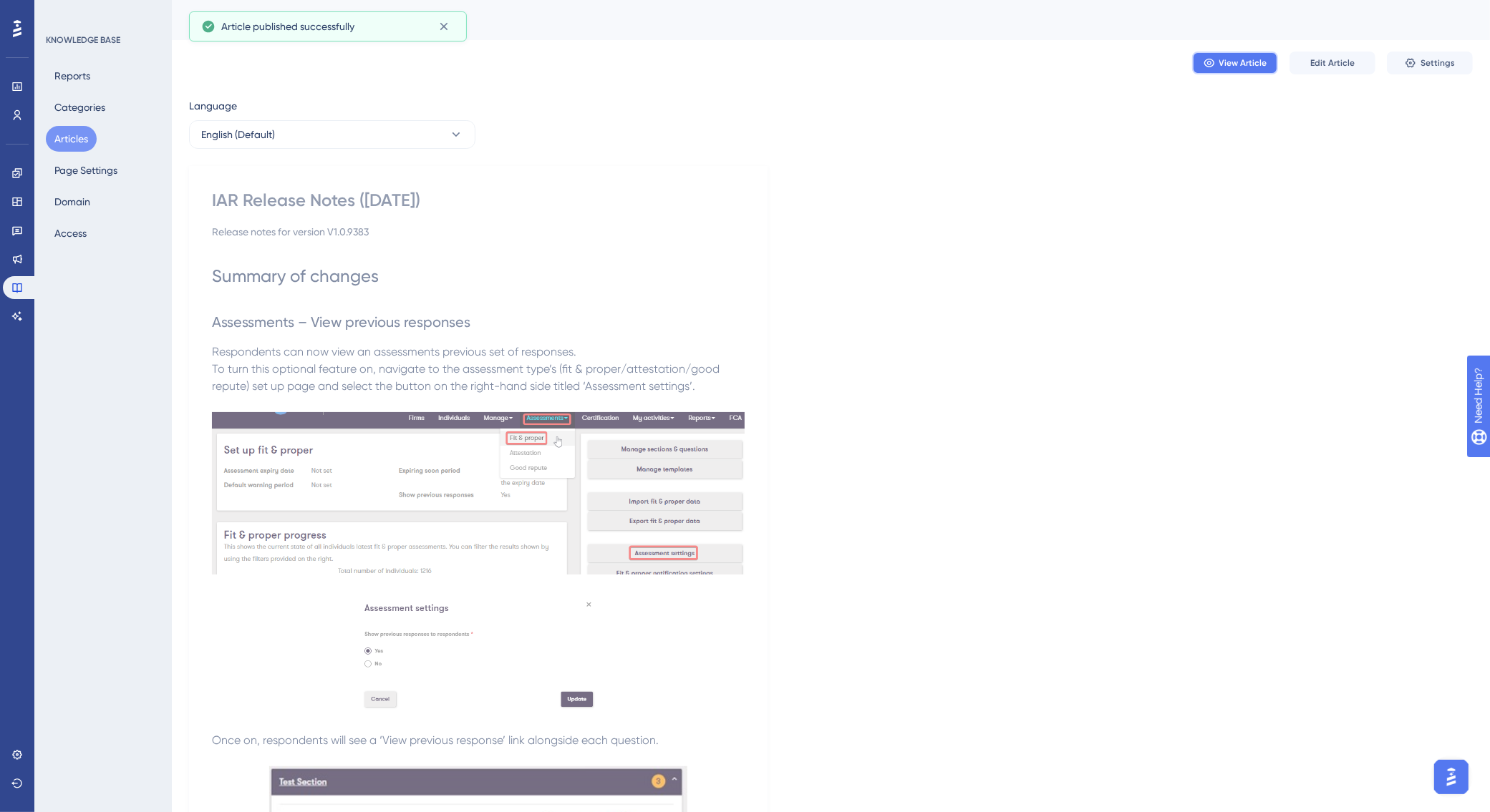
click at [1233, 66] on span "View Article" at bounding box center [1244, 63] width 48 height 11
